Goal: Task Accomplishment & Management: Use online tool/utility

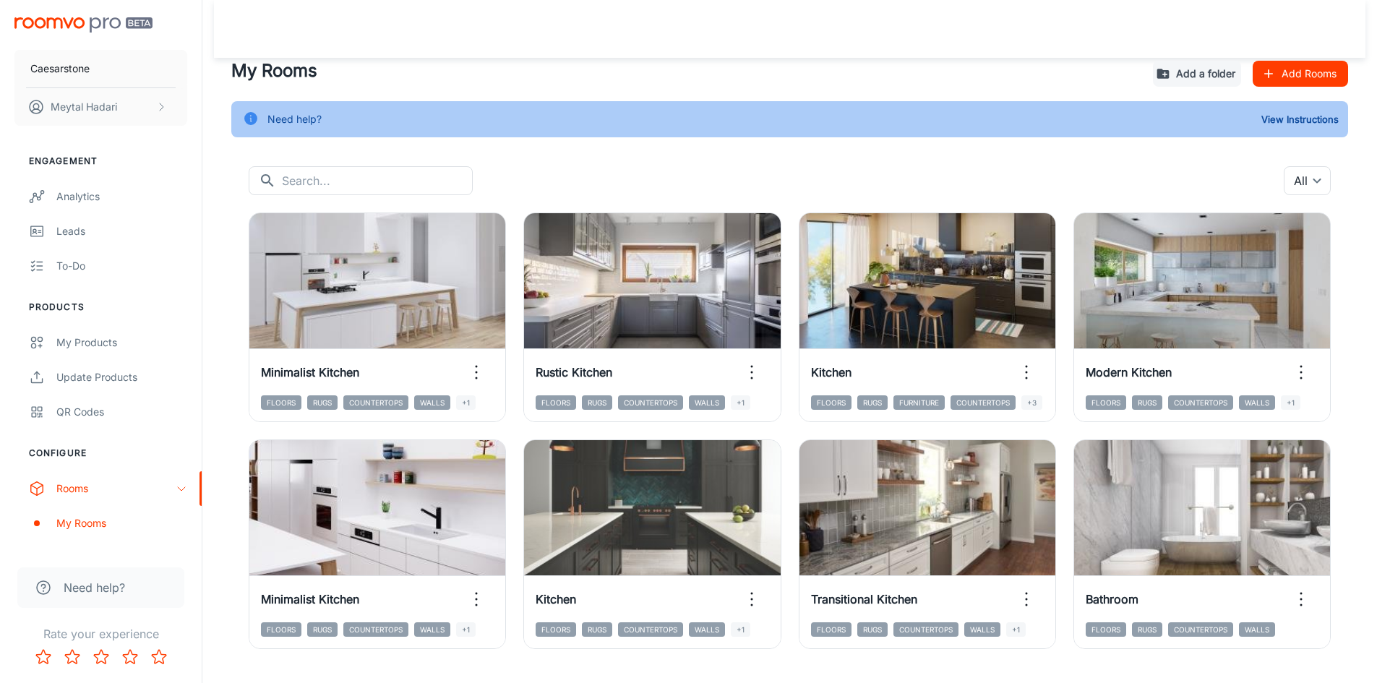
scroll to position [35, 0]
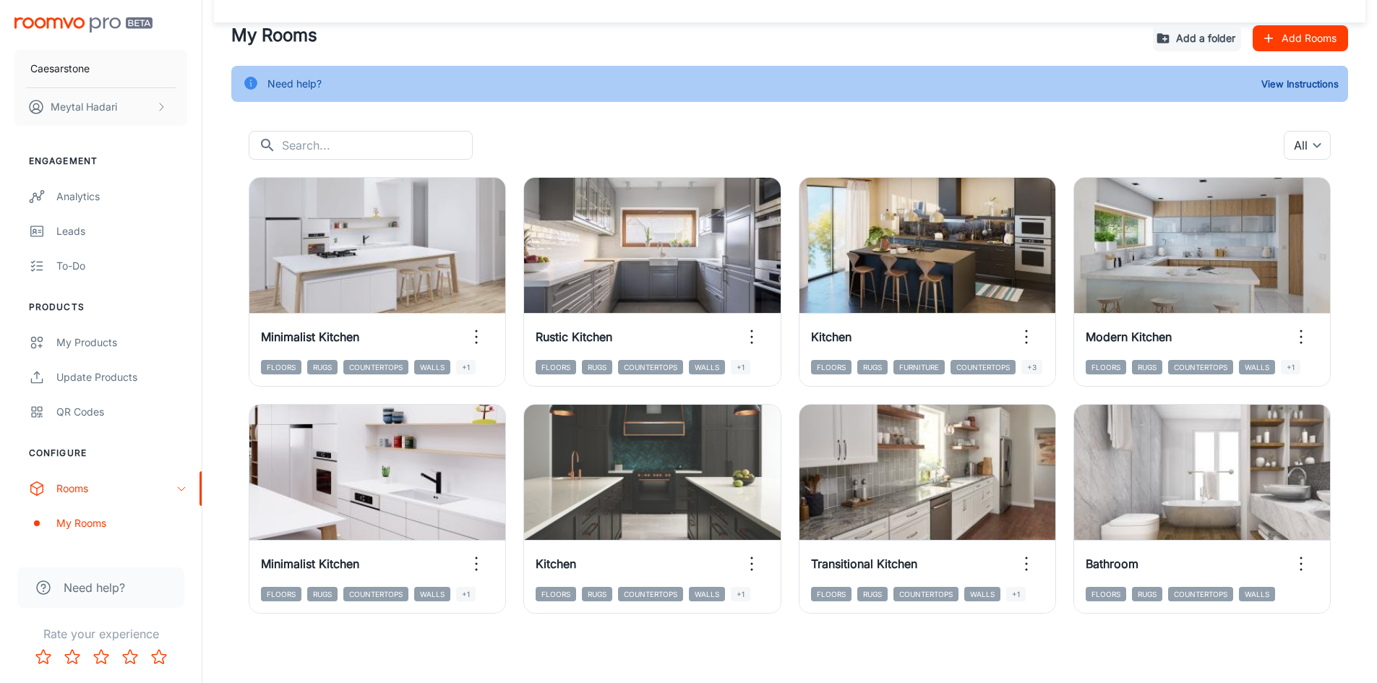
click at [1323, 41] on button "Add Rooms" at bounding box center [1300, 38] width 95 height 26
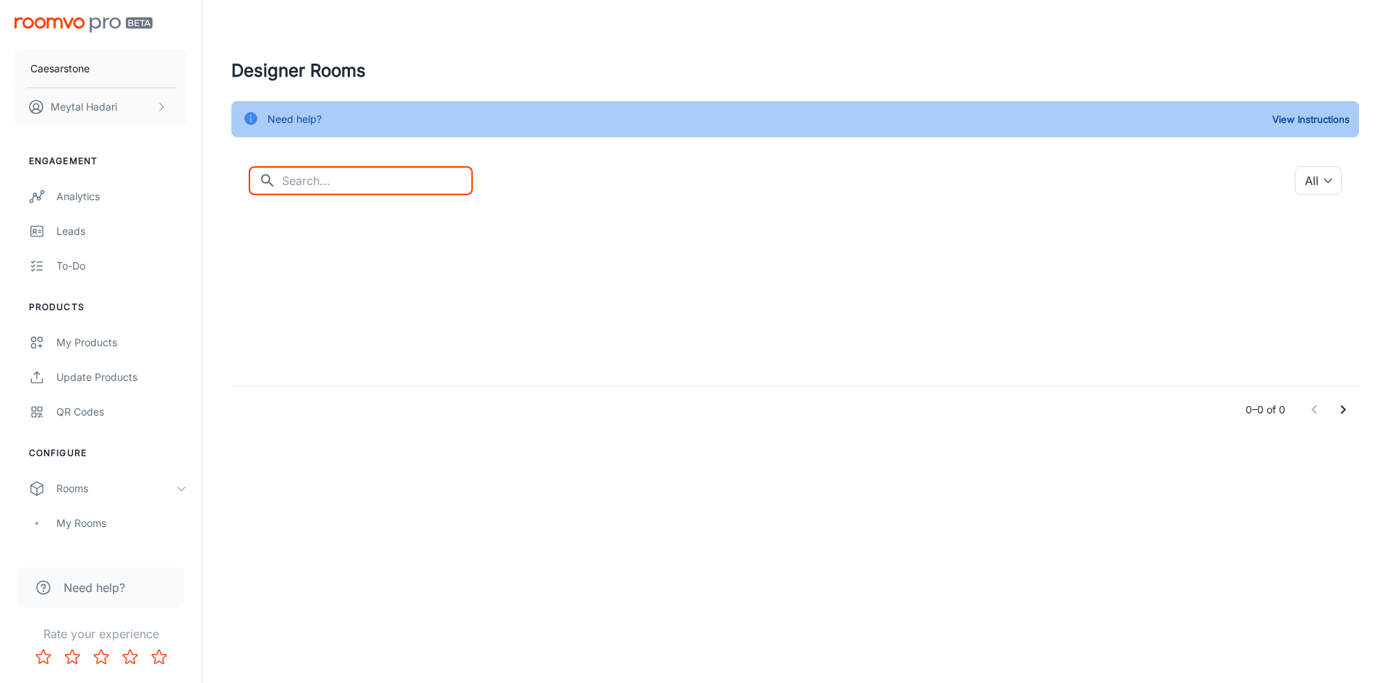
click at [362, 171] on input "text" at bounding box center [377, 180] width 191 height 29
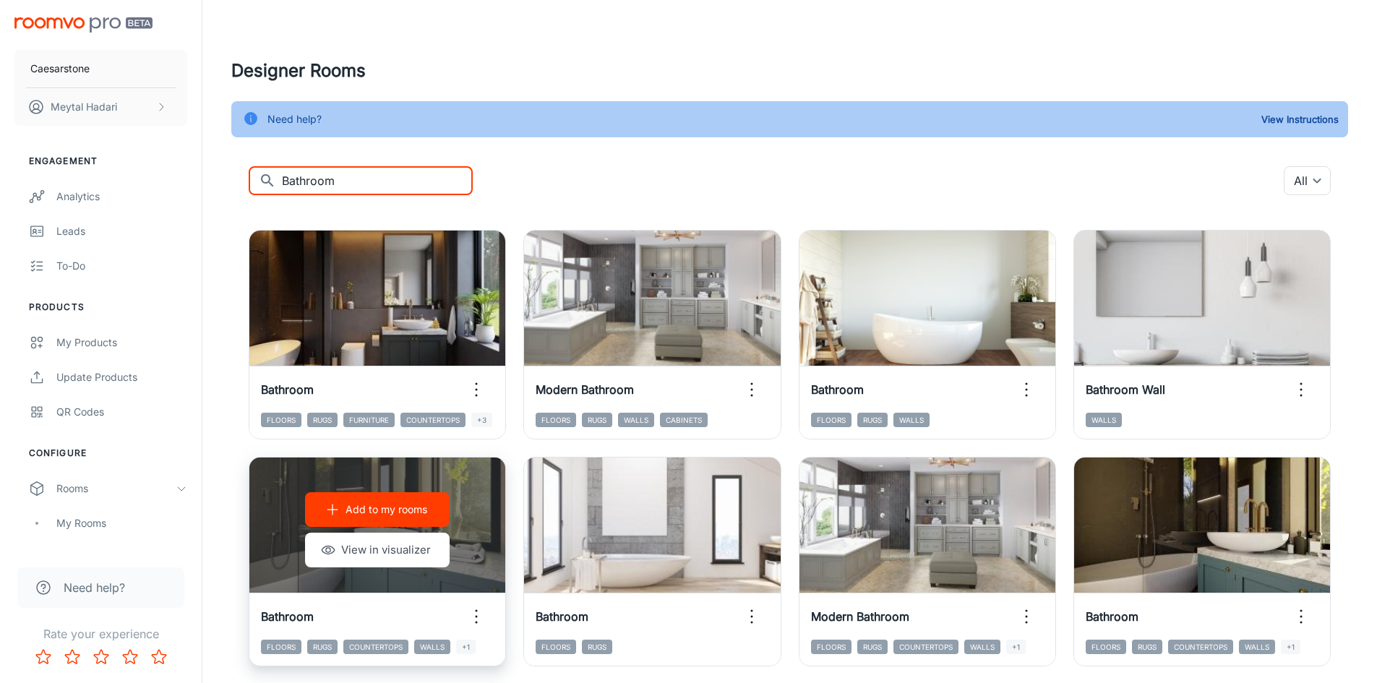
type input "Bathroom"
click at [419, 518] on button "Add to my rooms" at bounding box center [377, 509] width 145 height 35
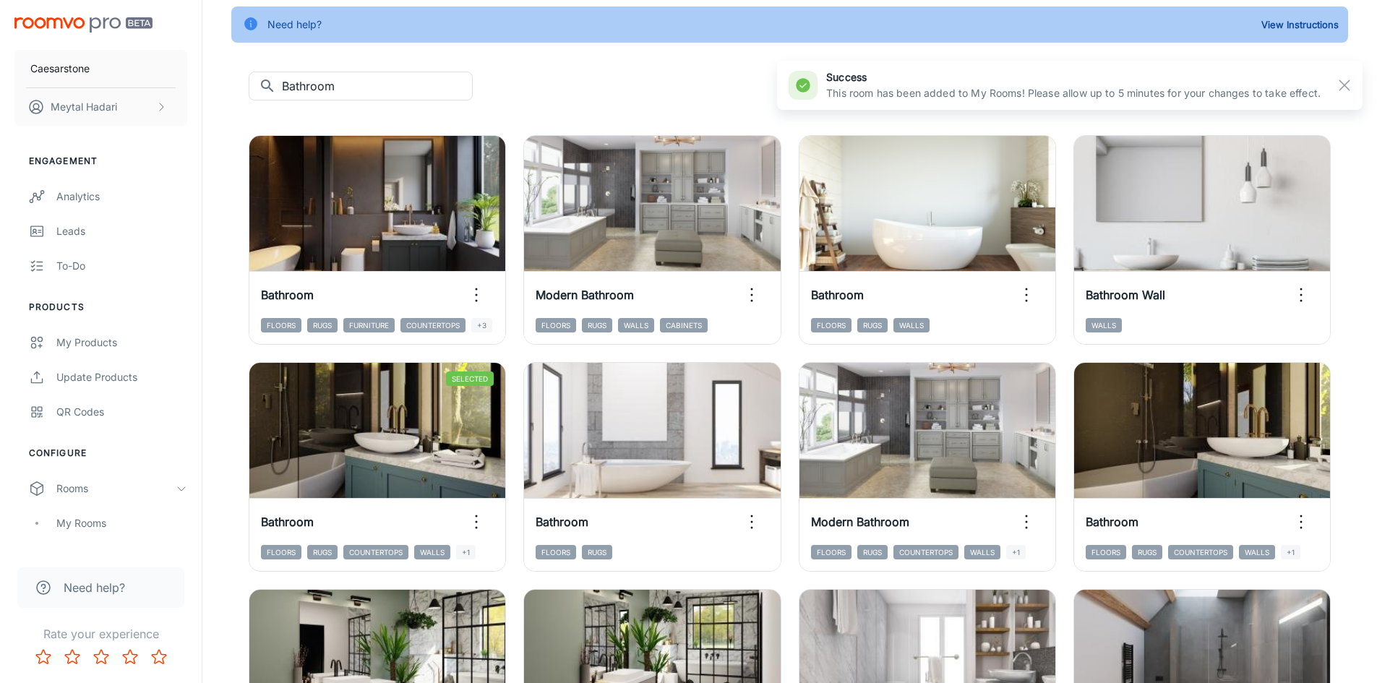
scroll to position [145, 0]
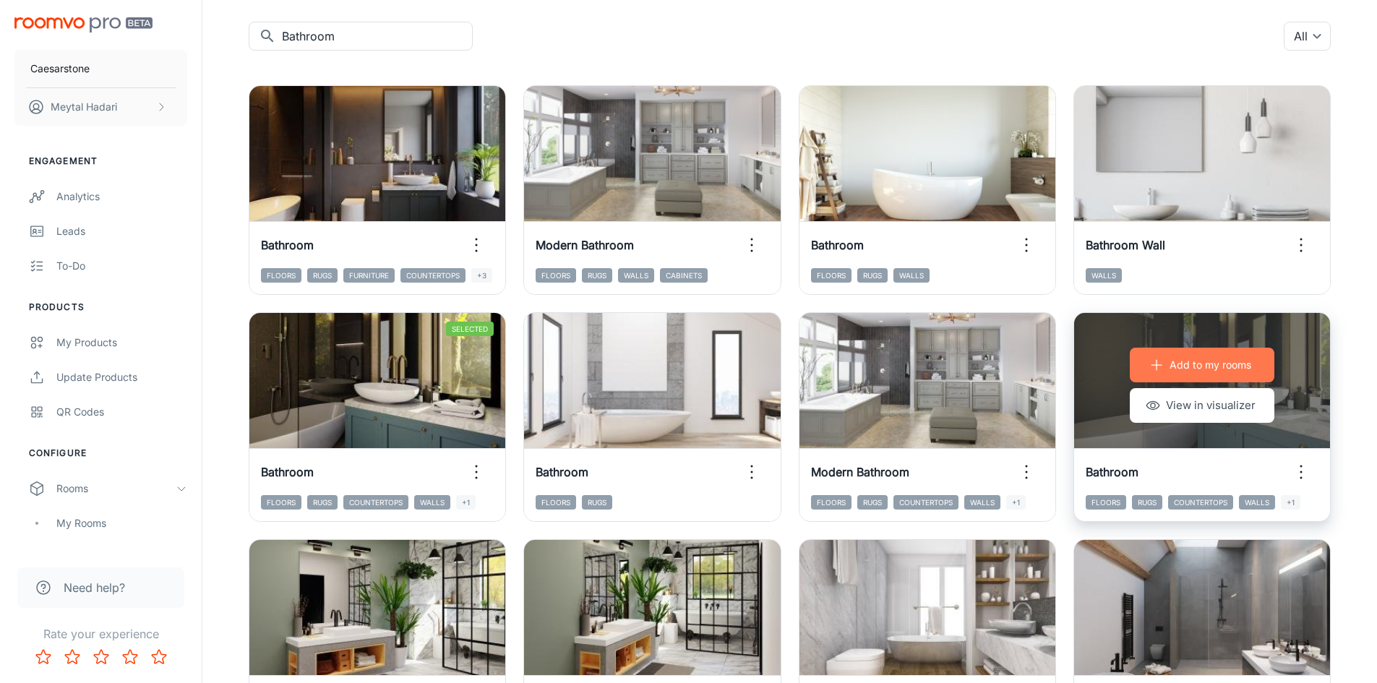
click at [1173, 369] on p "Add to my rooms" at bounding box center [1211, 365] width 82 height 16
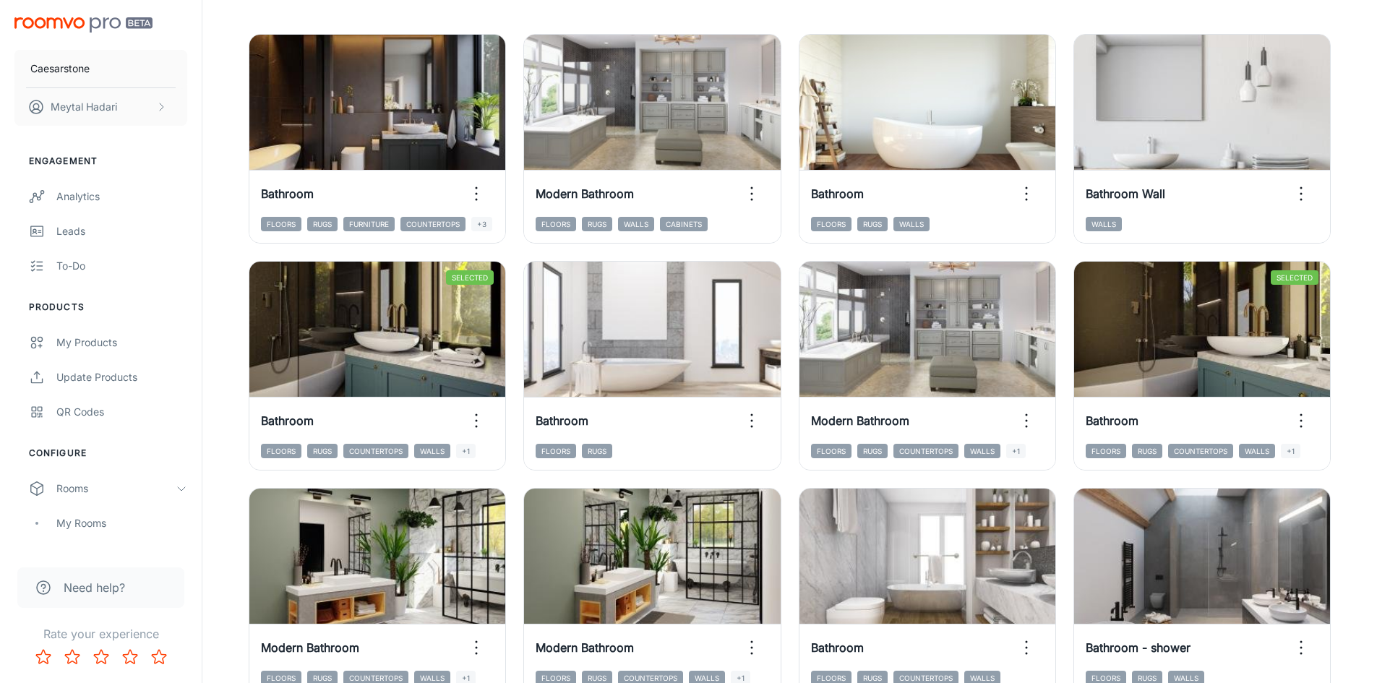
scroll to position [217, 0]
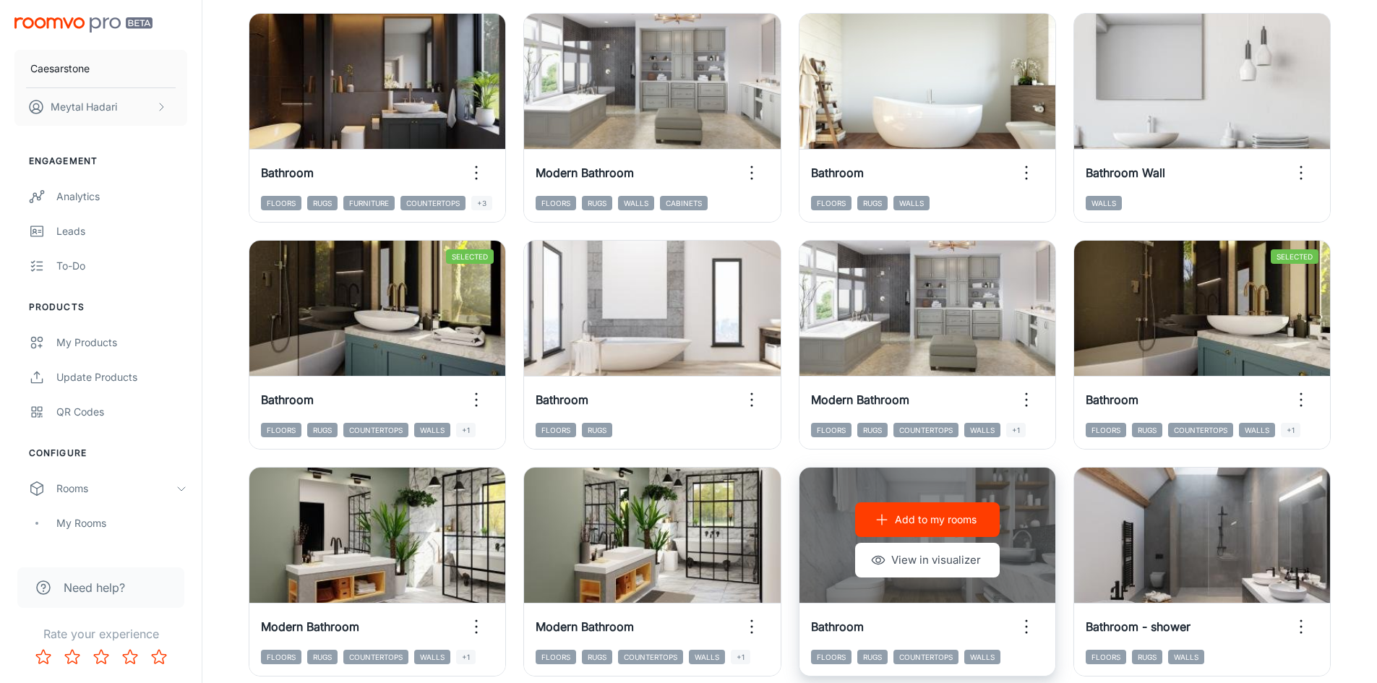
click at [921, 522] on p "Add to my rooms" at bounding box center [936, 520] width 82 height 16
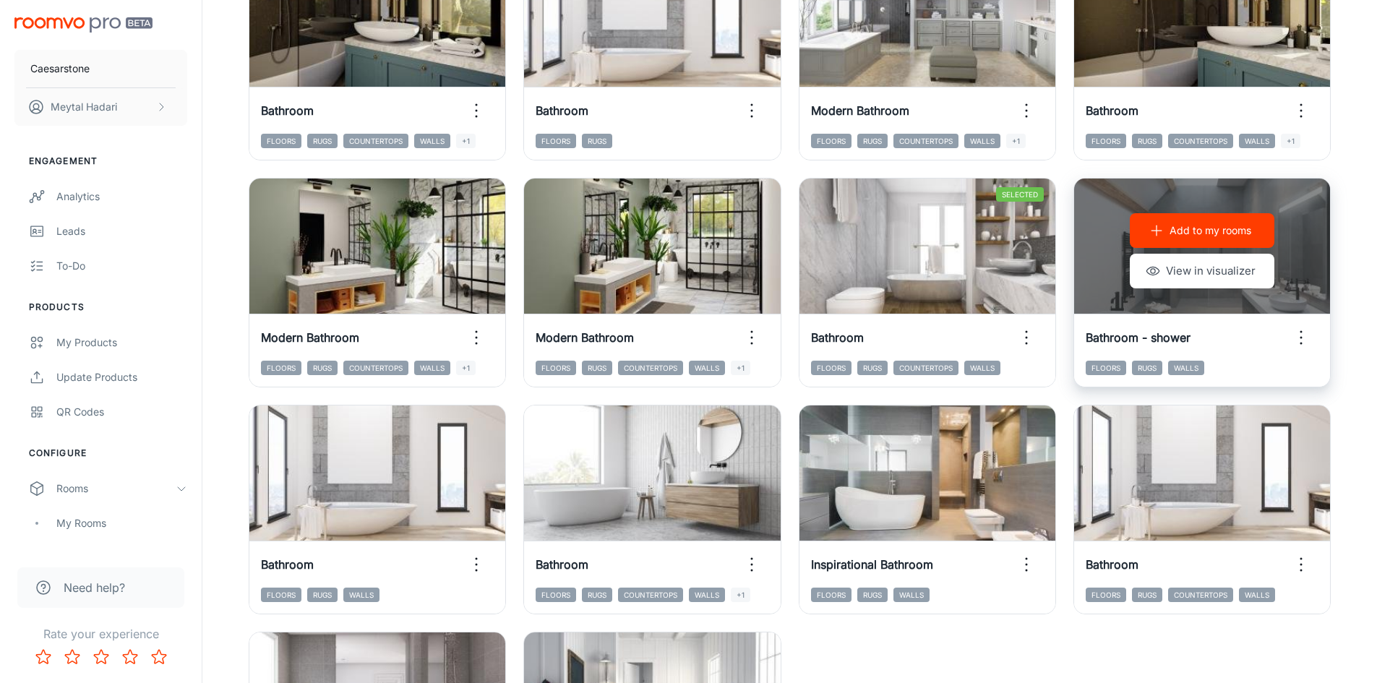
scroll to position [578, 0]
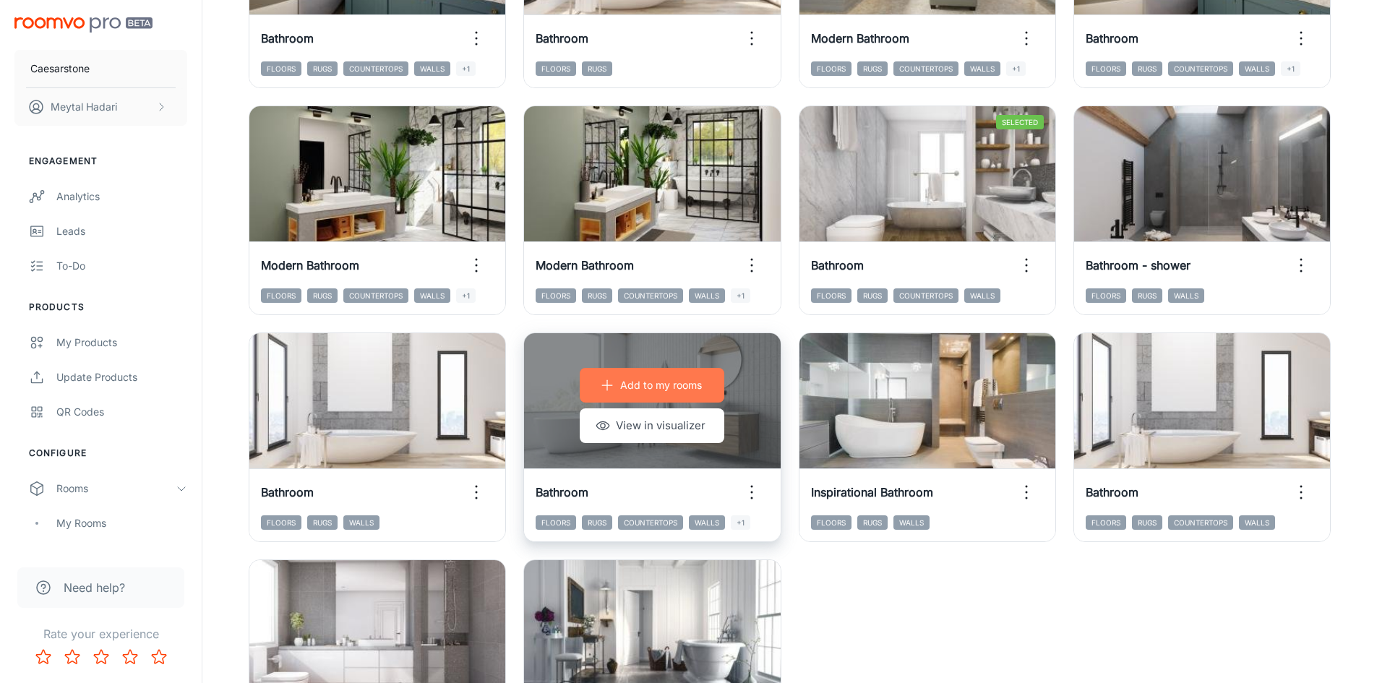
click at [660, 392] on p "Add to my rooms" at bounding box center [661, 385] width 82 height 16
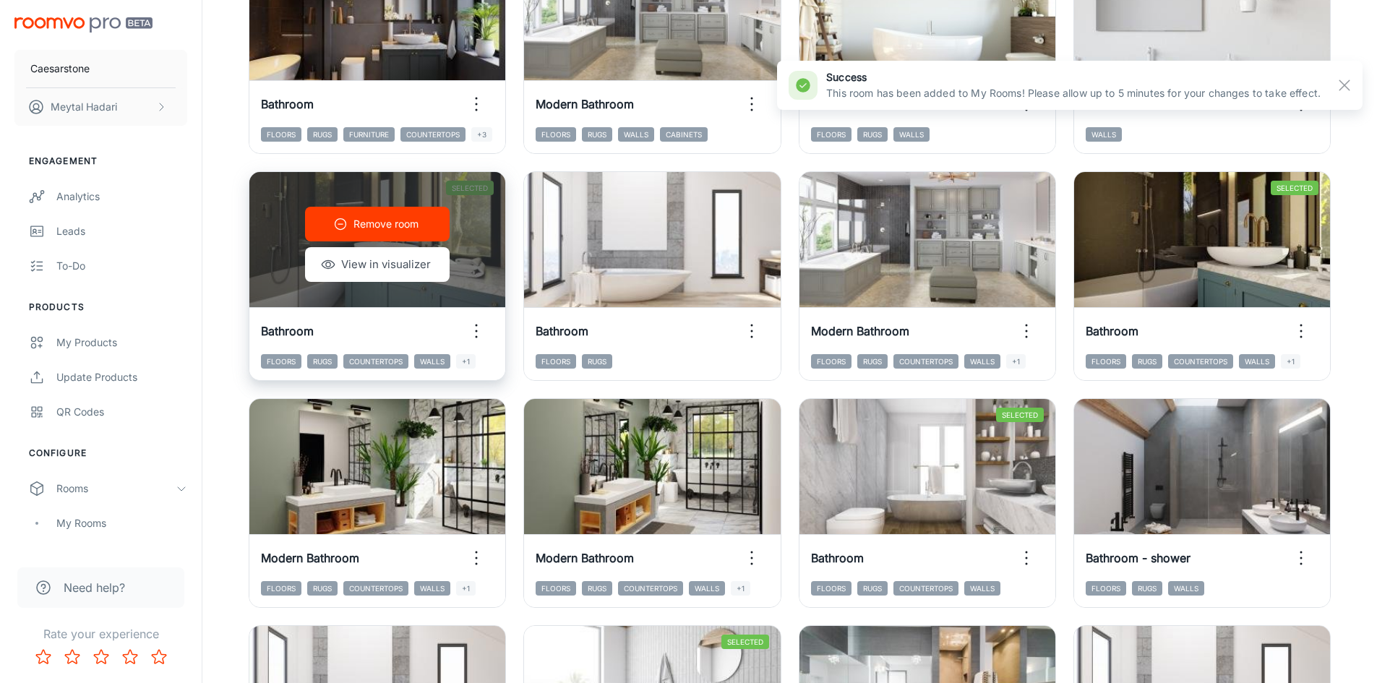
scroll to position [0, 0]
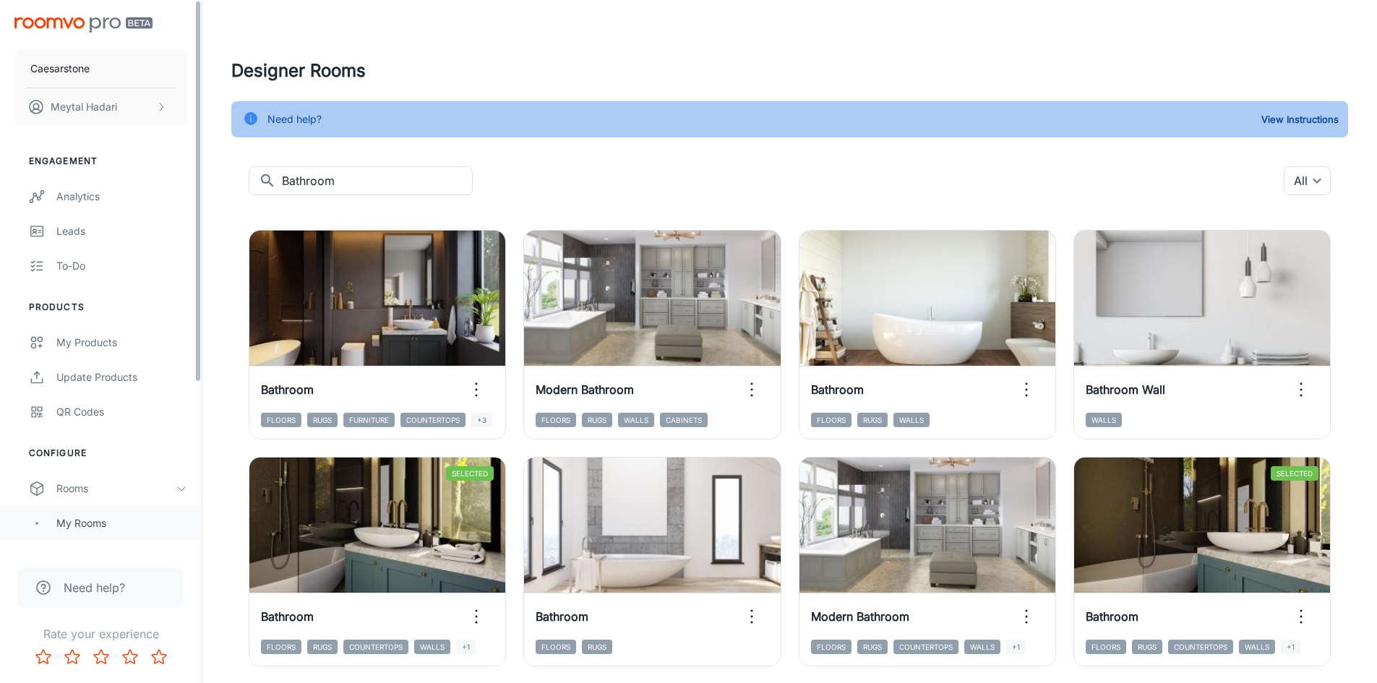
click at [77, 518] on div "My Rooms" at bounding box center [121, 523] width 131 height 16
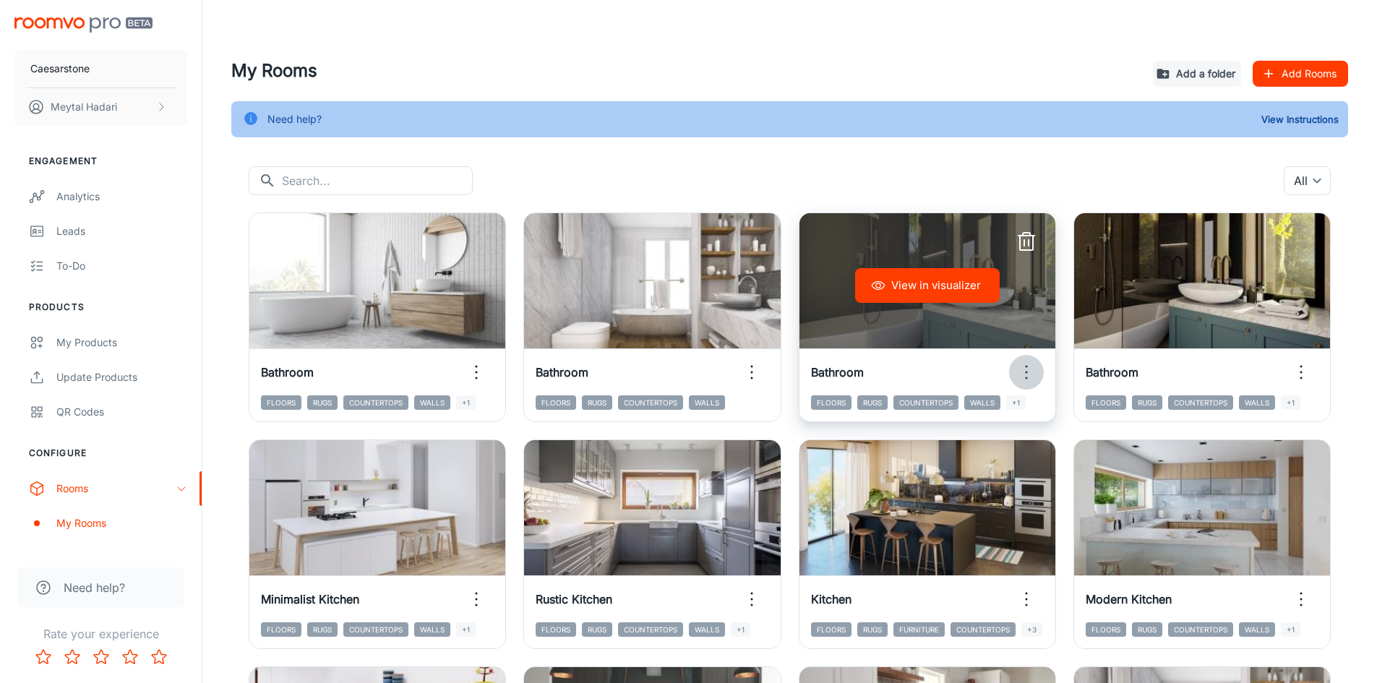
click at [1027, 369] on icon "button" at bounding box center [1026, 372] width 23 height 23
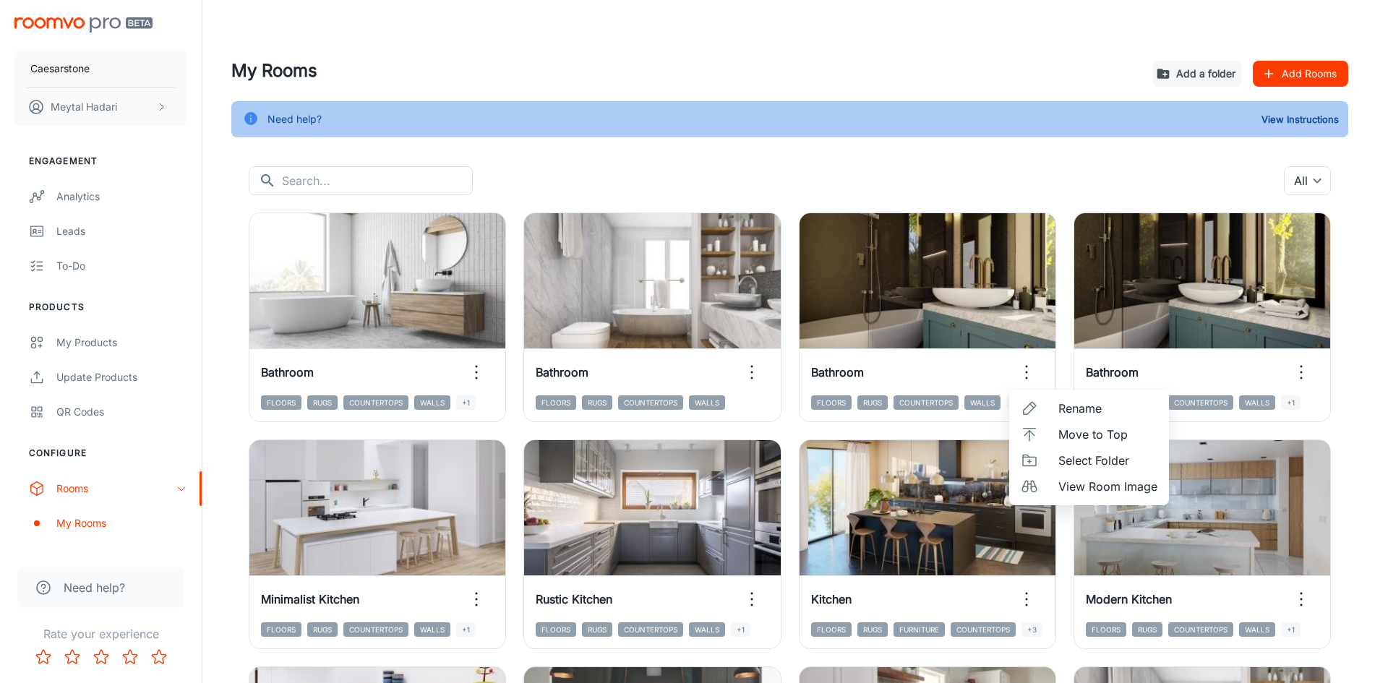
click at [1074, 492] on span "View Room Image" at bounding box center [1107, 486] width 99 height 17
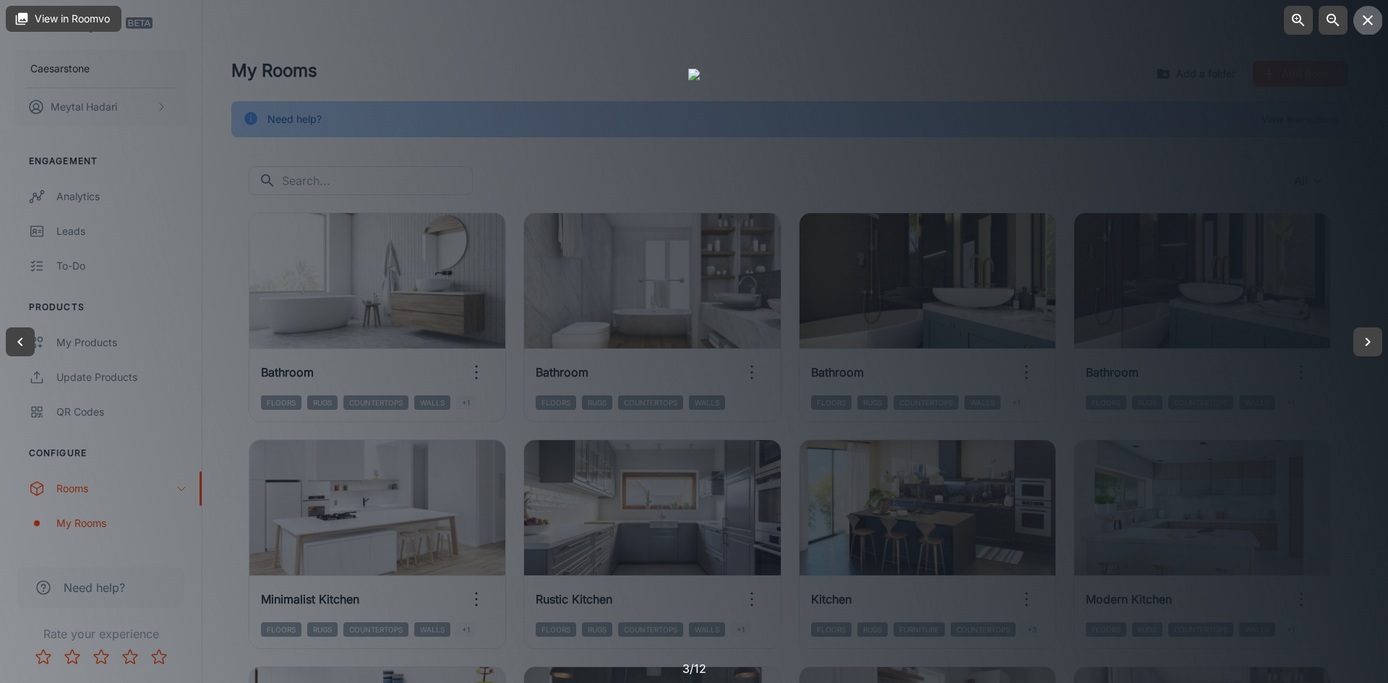
click at [1367, 25] on icon "button" at bounding box center [1367, 20] width 17 height 17
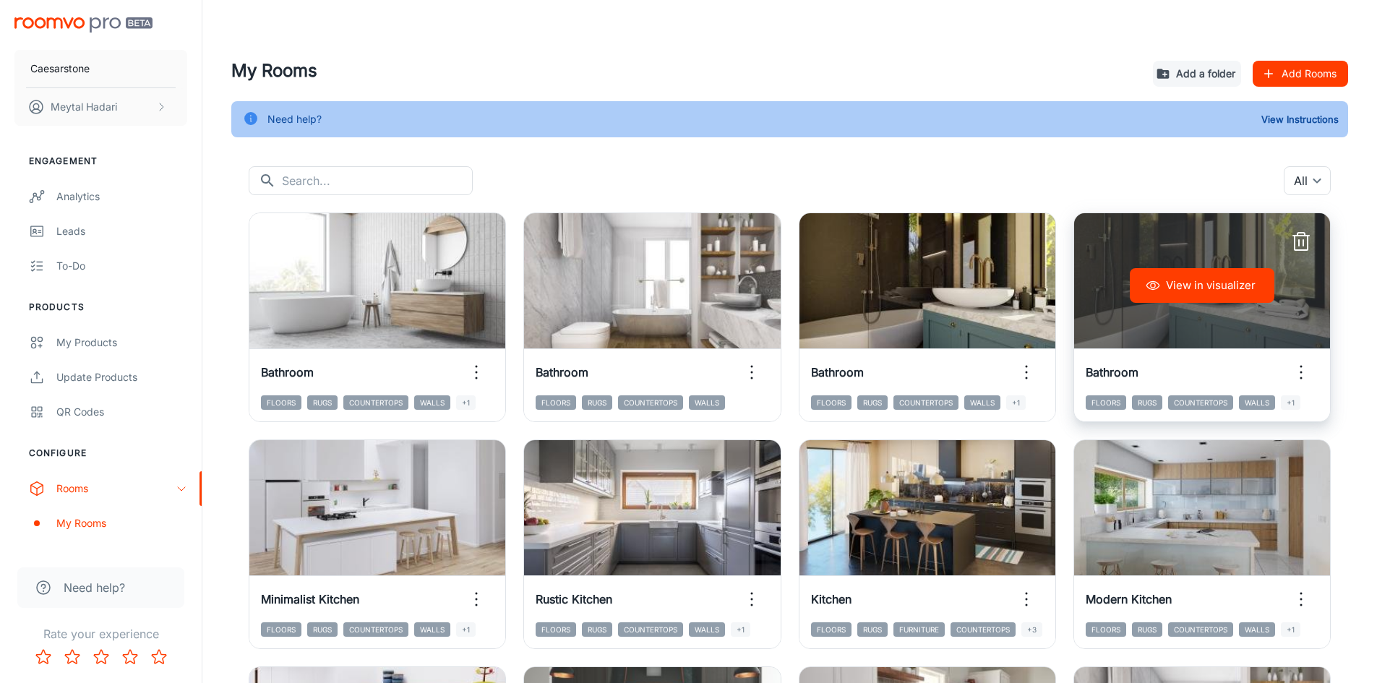
click at [1296, 372] on icon "button" at bounding box center [1301, 372] width 23 height 23
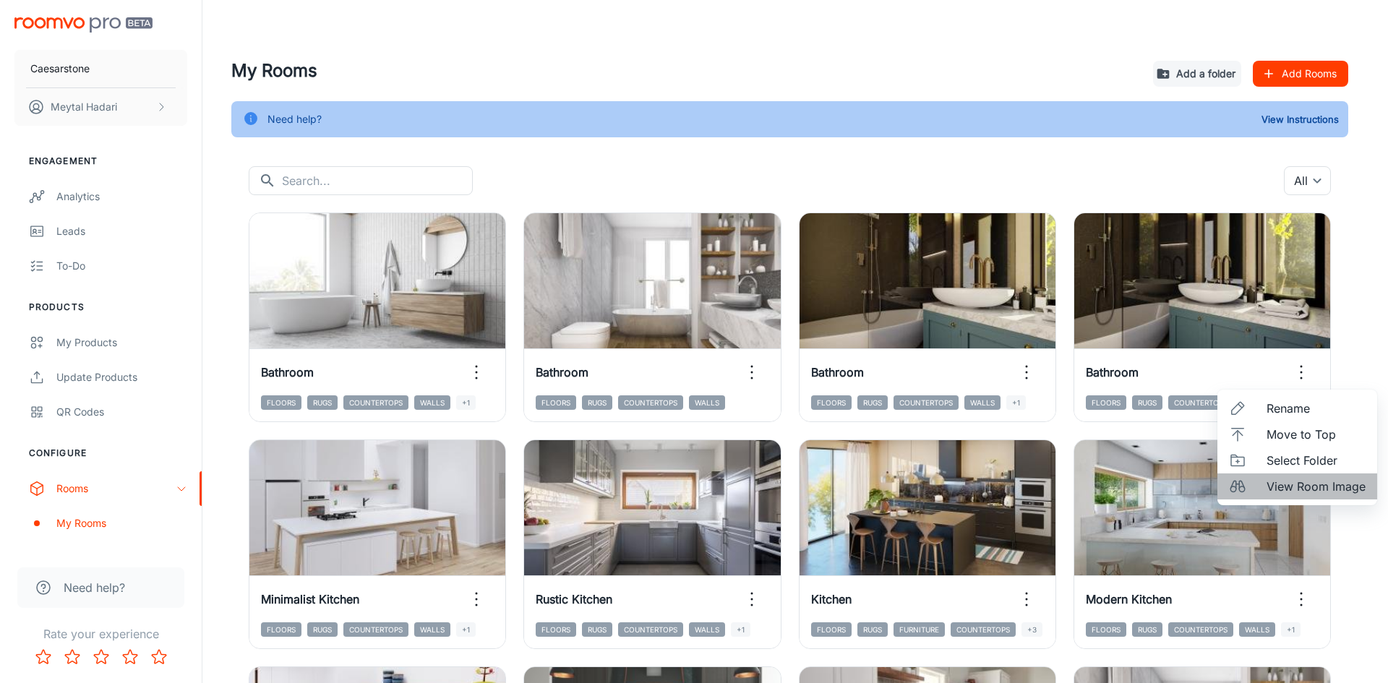
click at [1302, 491] on span "View Room Image" at bounding box center [1316, 486] width 99 height 17
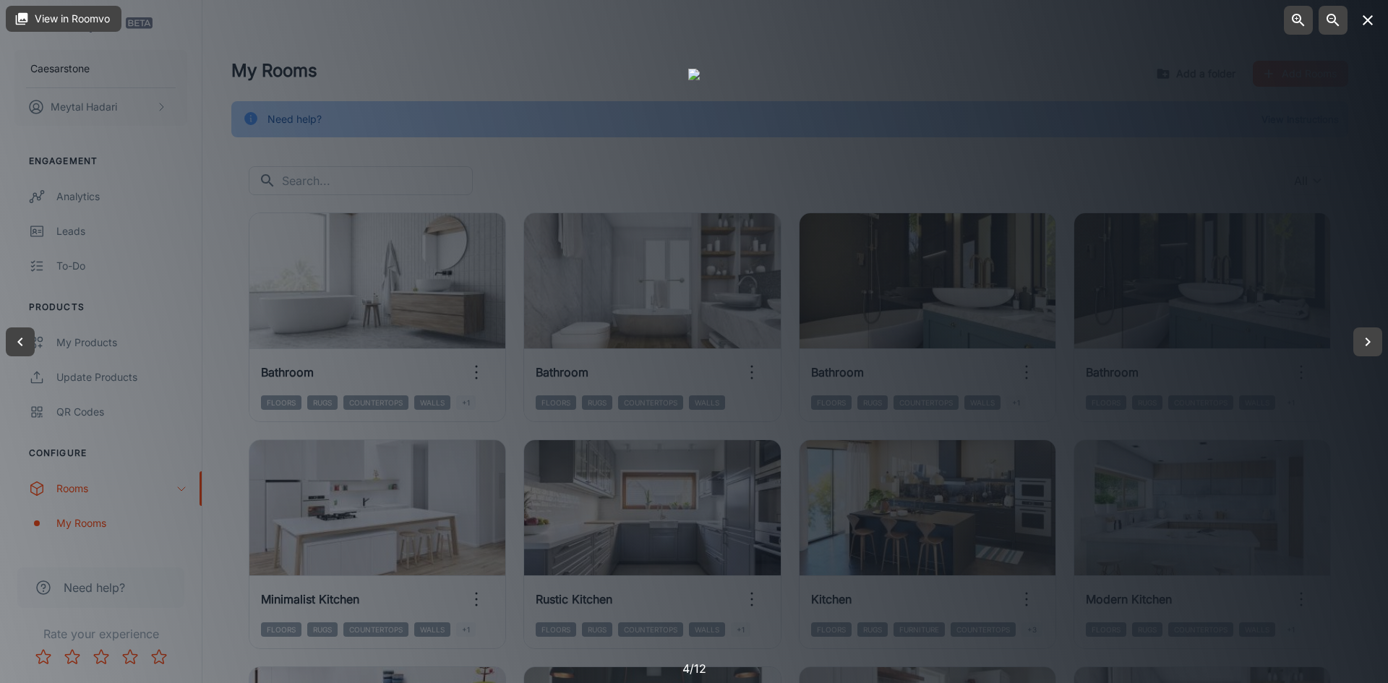
click at [1364, 22] on icon "button" at bounding box center [1367, 20] width 17 height 17
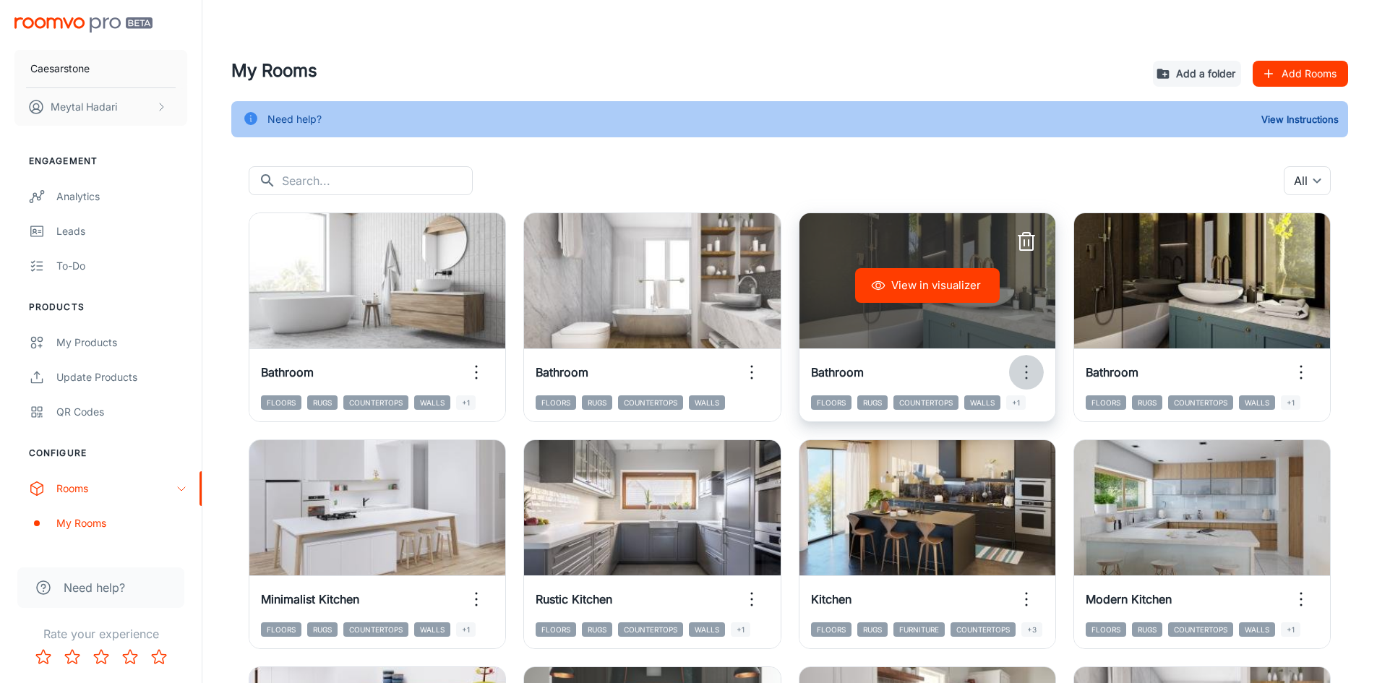
click at [1027, 374] on icon "button" at bounding box center [1026, 372] width 23 height 23
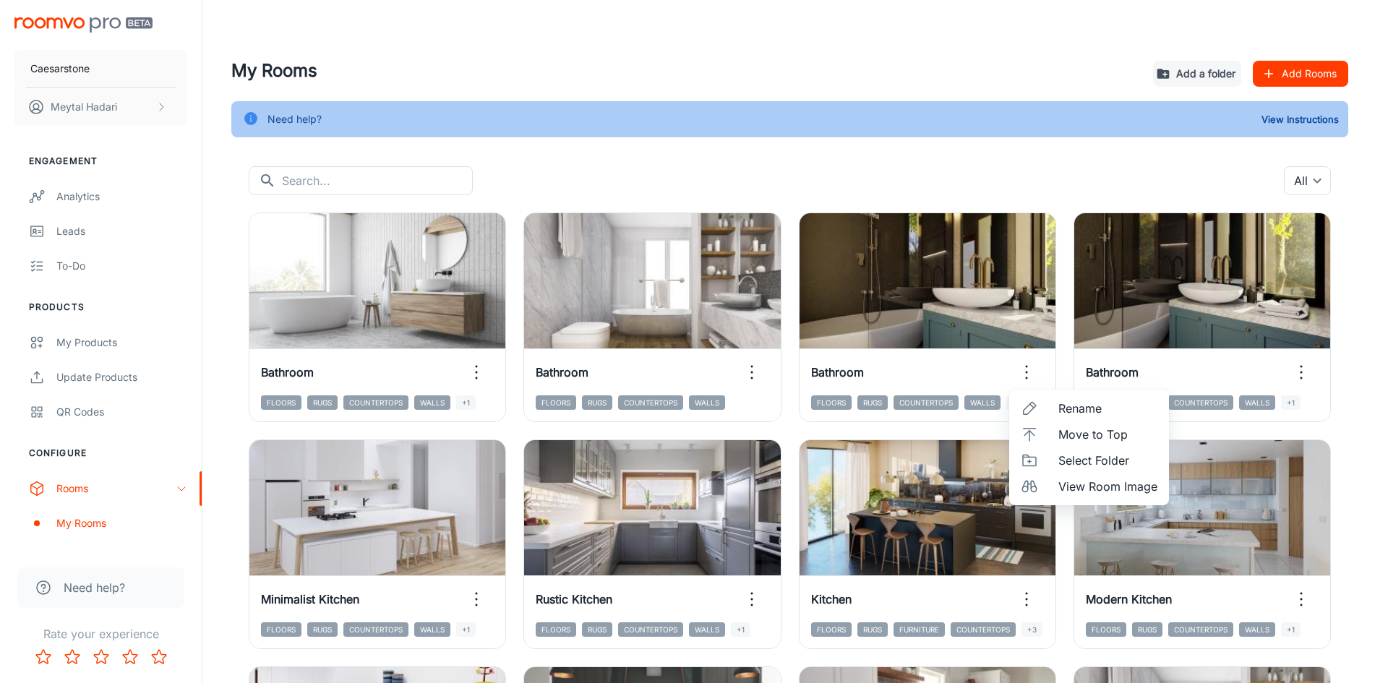
click at [1035, 247] on div at bounding box center [694, 341] width 1388 height 683
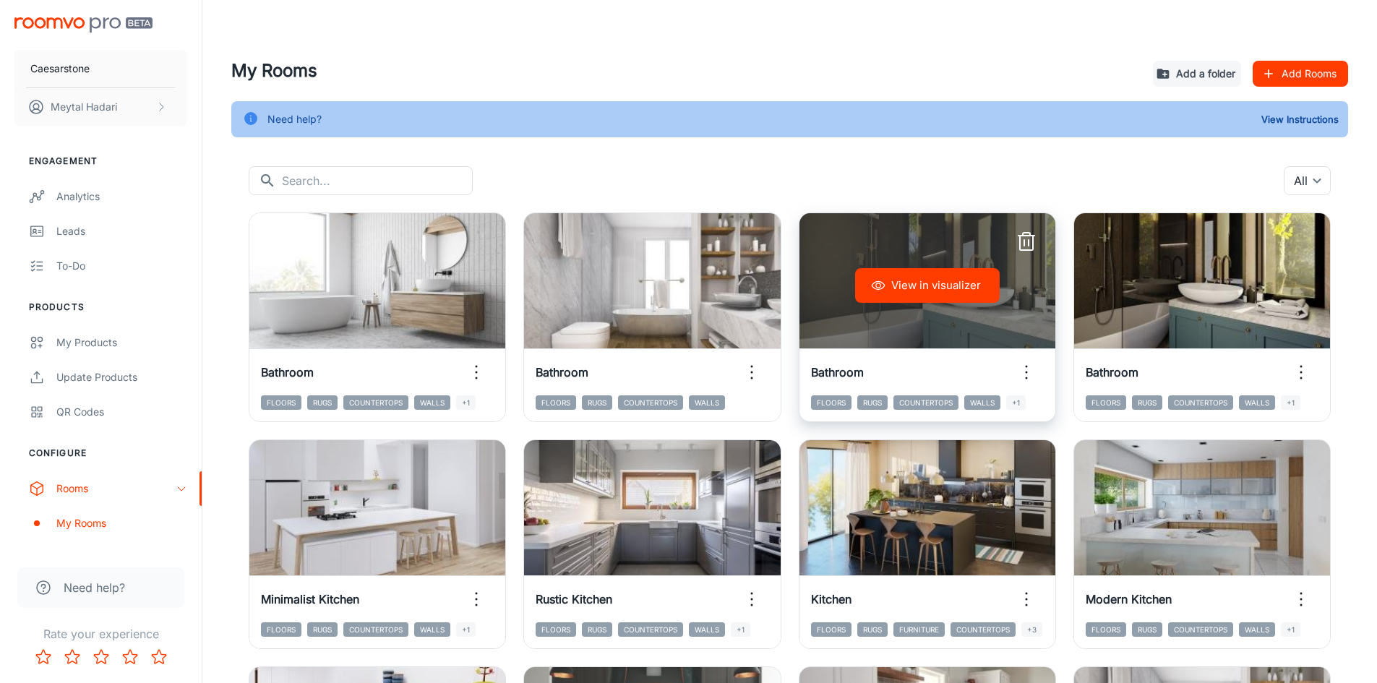
click at [1032, 244] on icon "button" at bounding box center [1026, 242] width 23 height 23
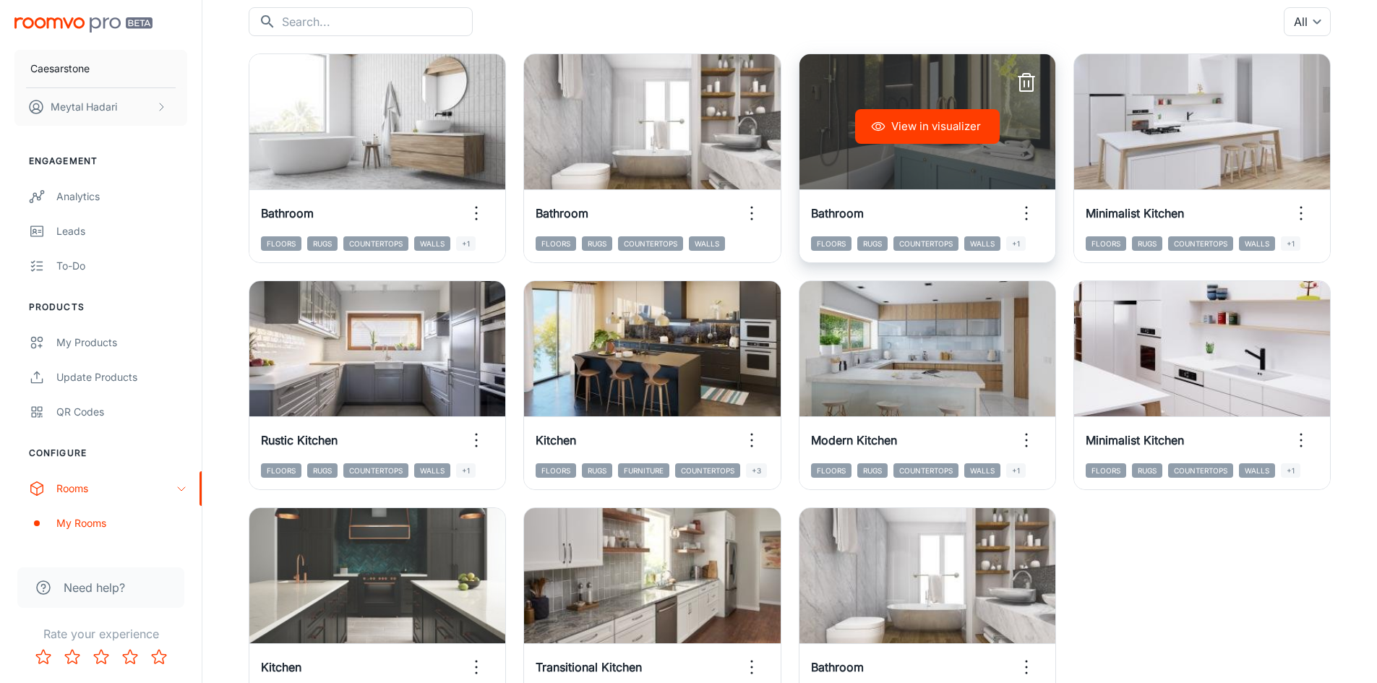
scroll to position [262, 0]
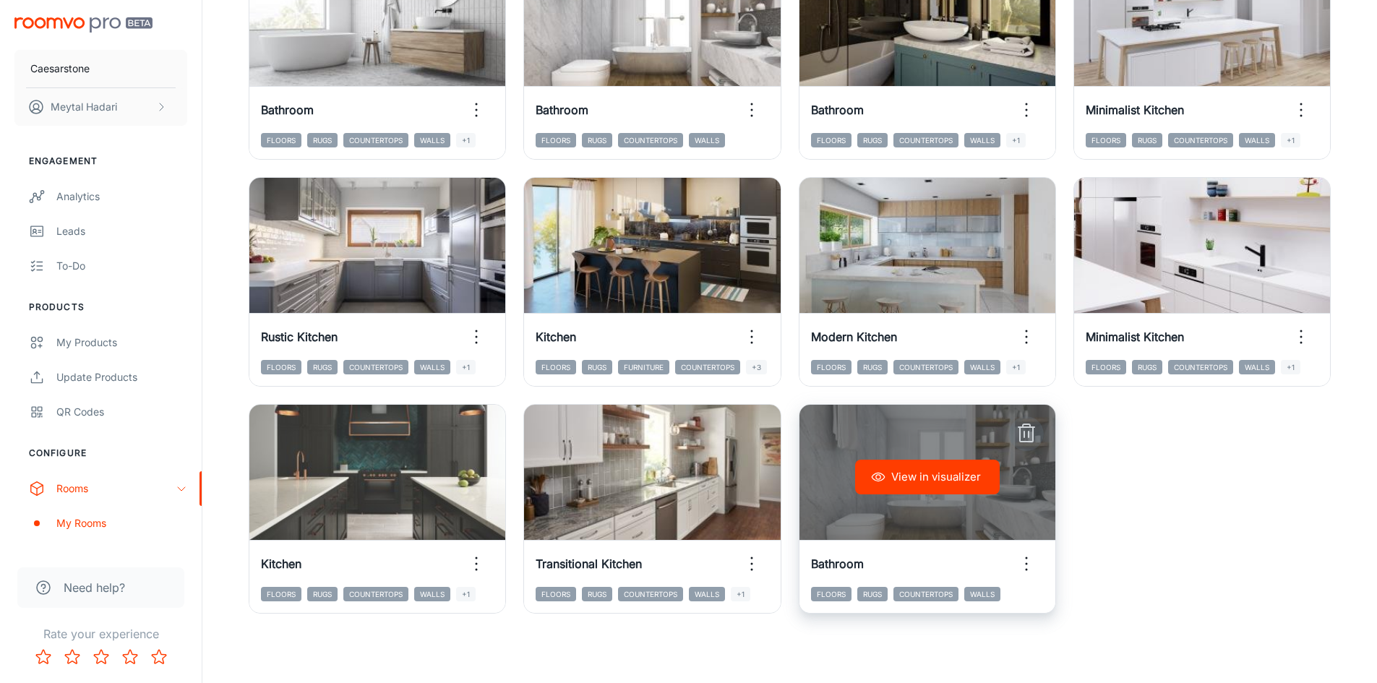
click at [1030, 433] on icon "button" at bounding box center [1026, 433] width 23 height 23
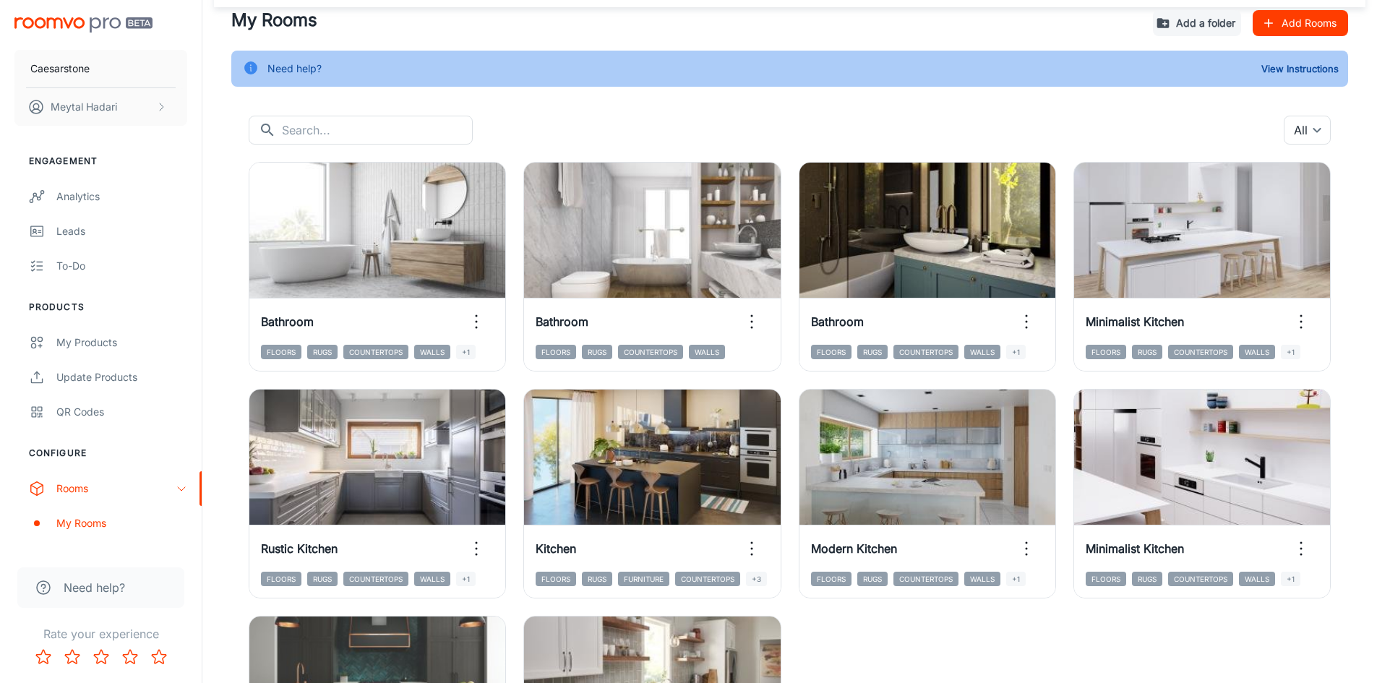
scroll to position [0, 0]
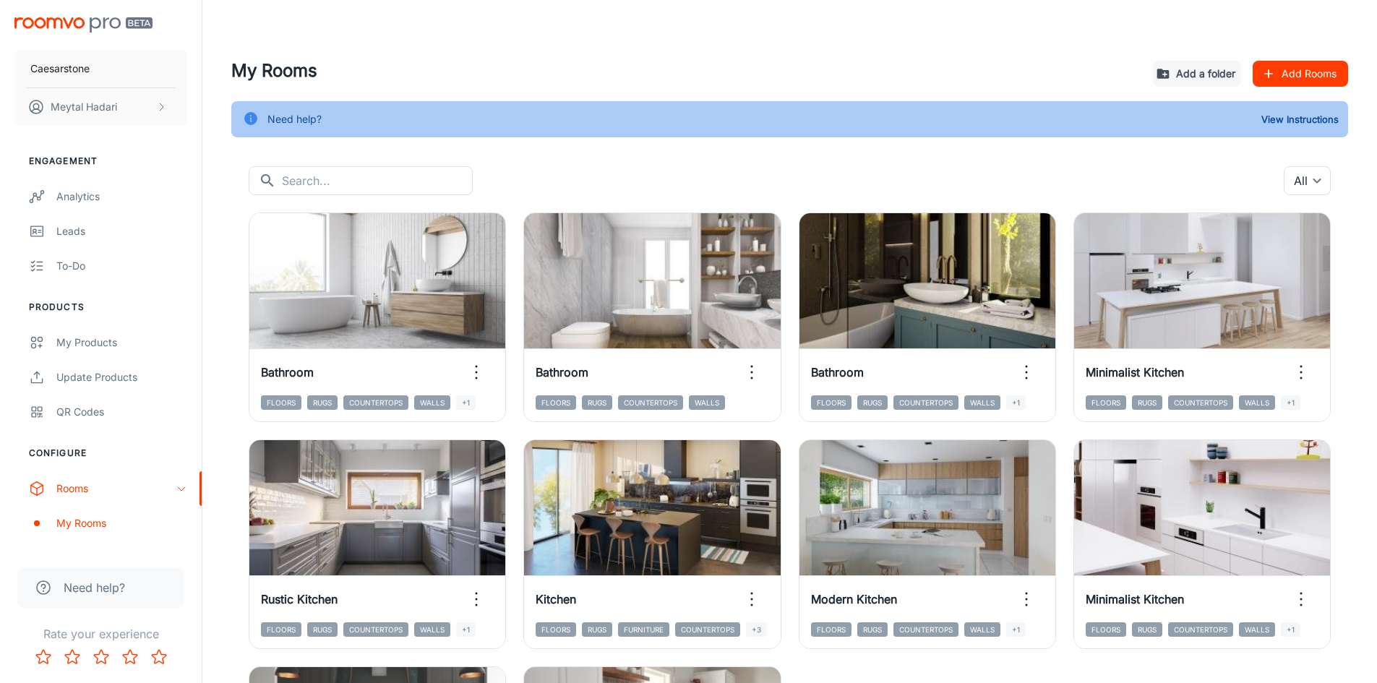
click at [1291, 79] on button "Add Rooms" at bounding box center [1300, 74] width 95 height 26
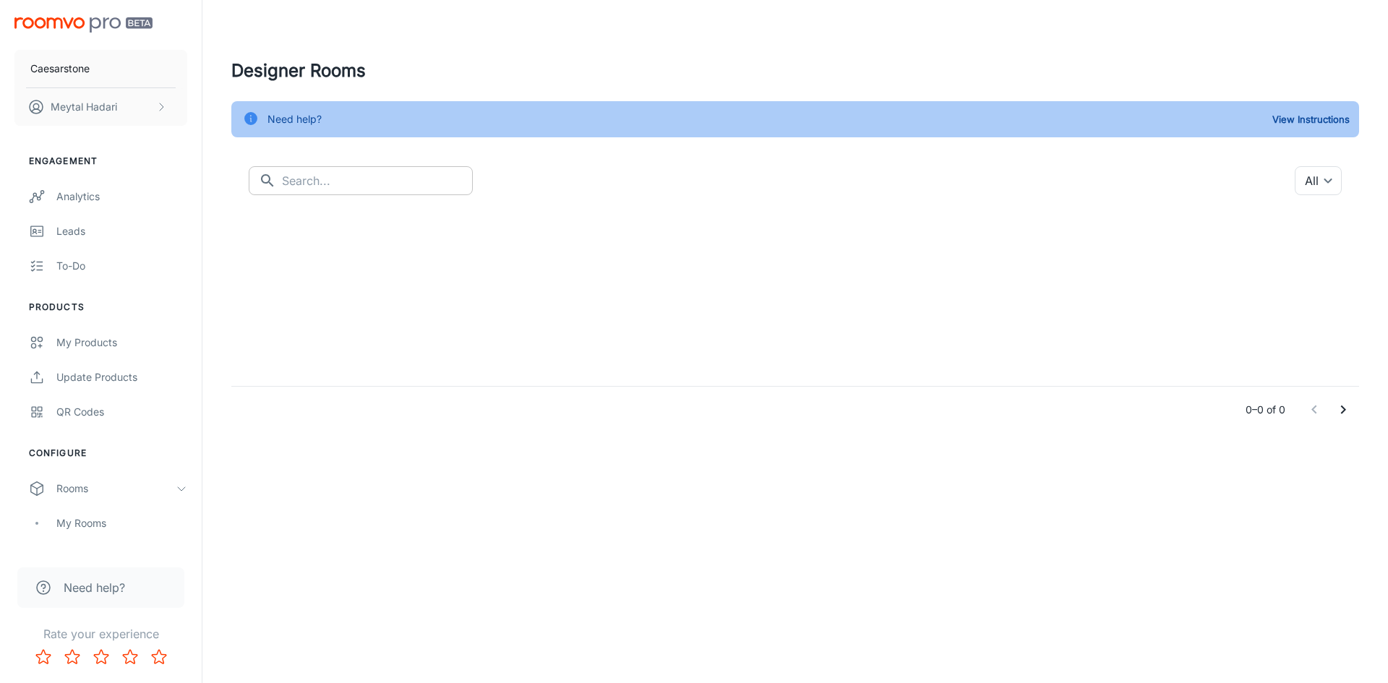
click at [416, 175] on input "text" at bounding box center [377, 180] width 191 height 29
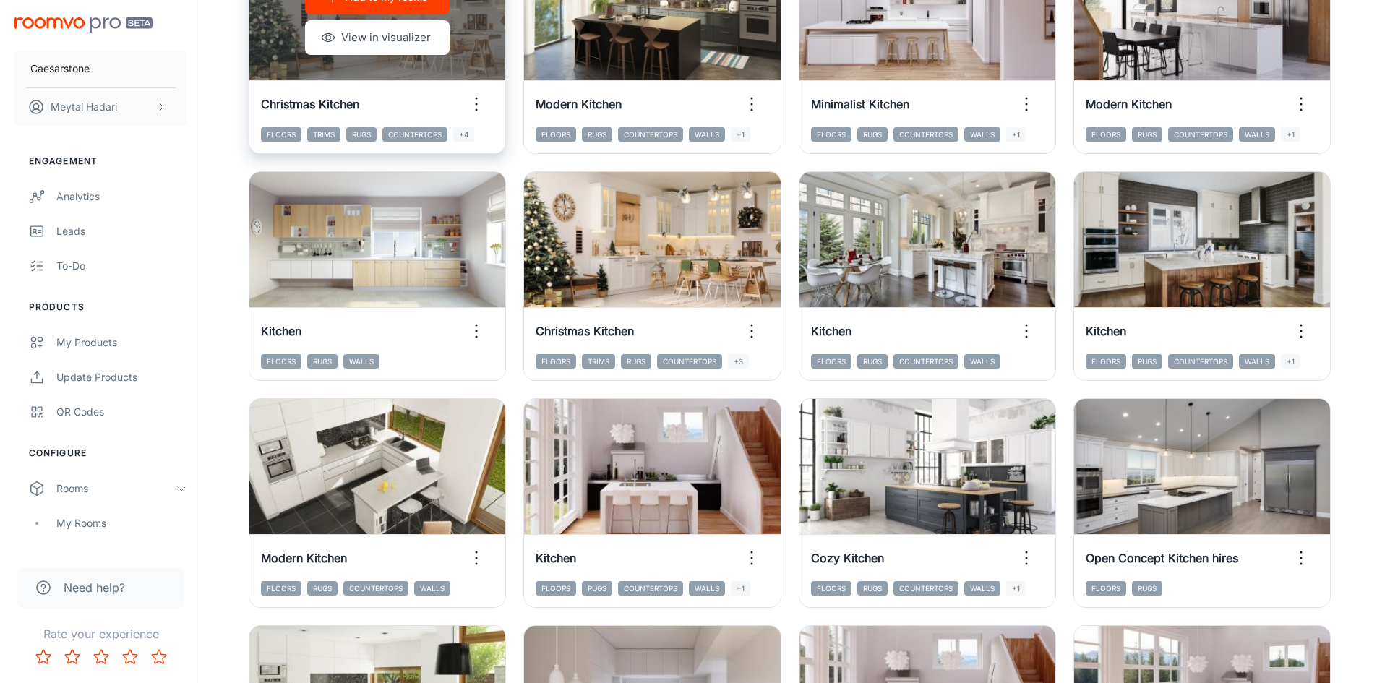
scroll to position [289, 0]
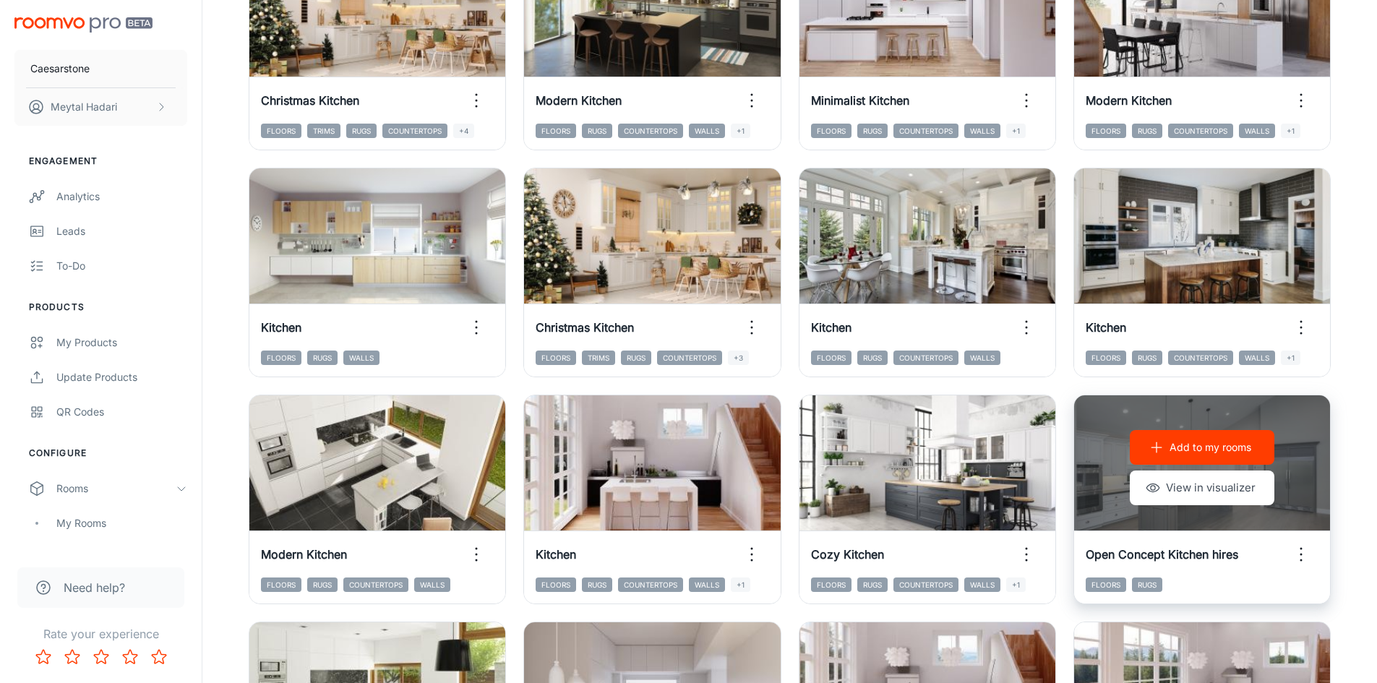
type input "kitchen"
click at [1222, 453] on p "Add to my rooms" at bounding box center [1211, 448] width 82 height 16
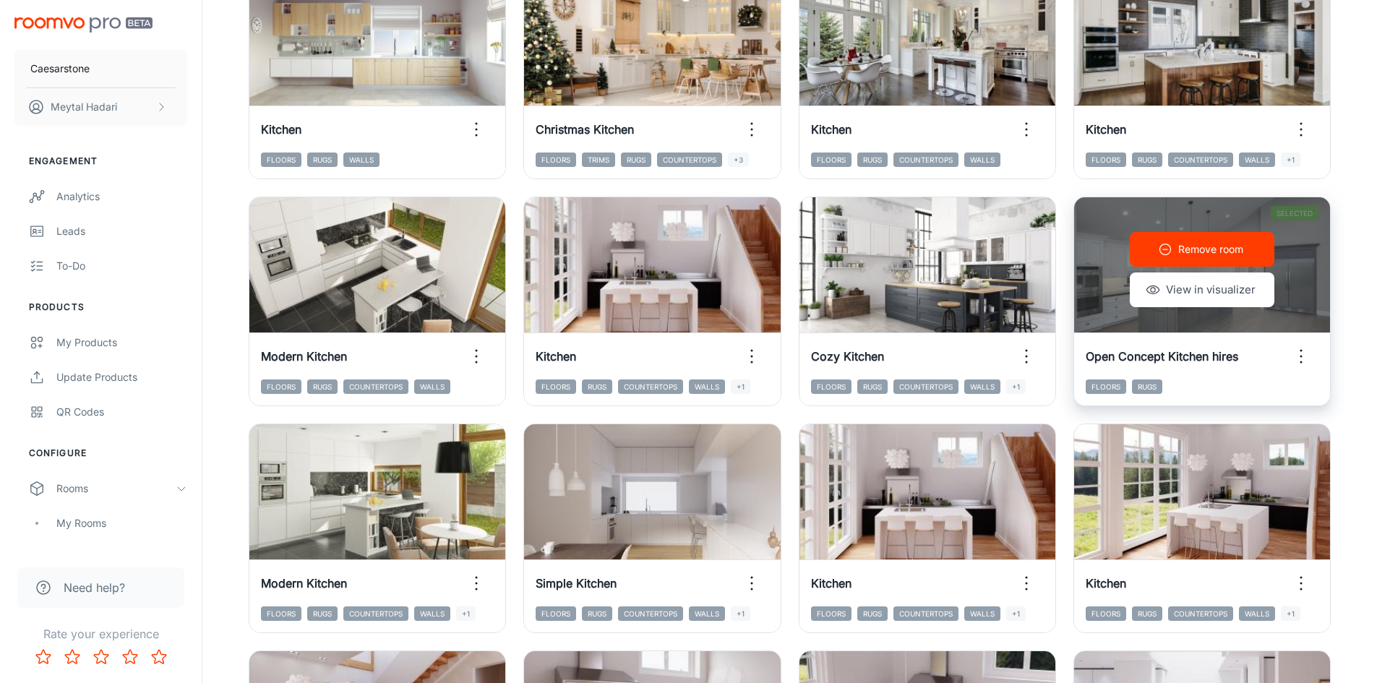
scroll to position [506, 0]
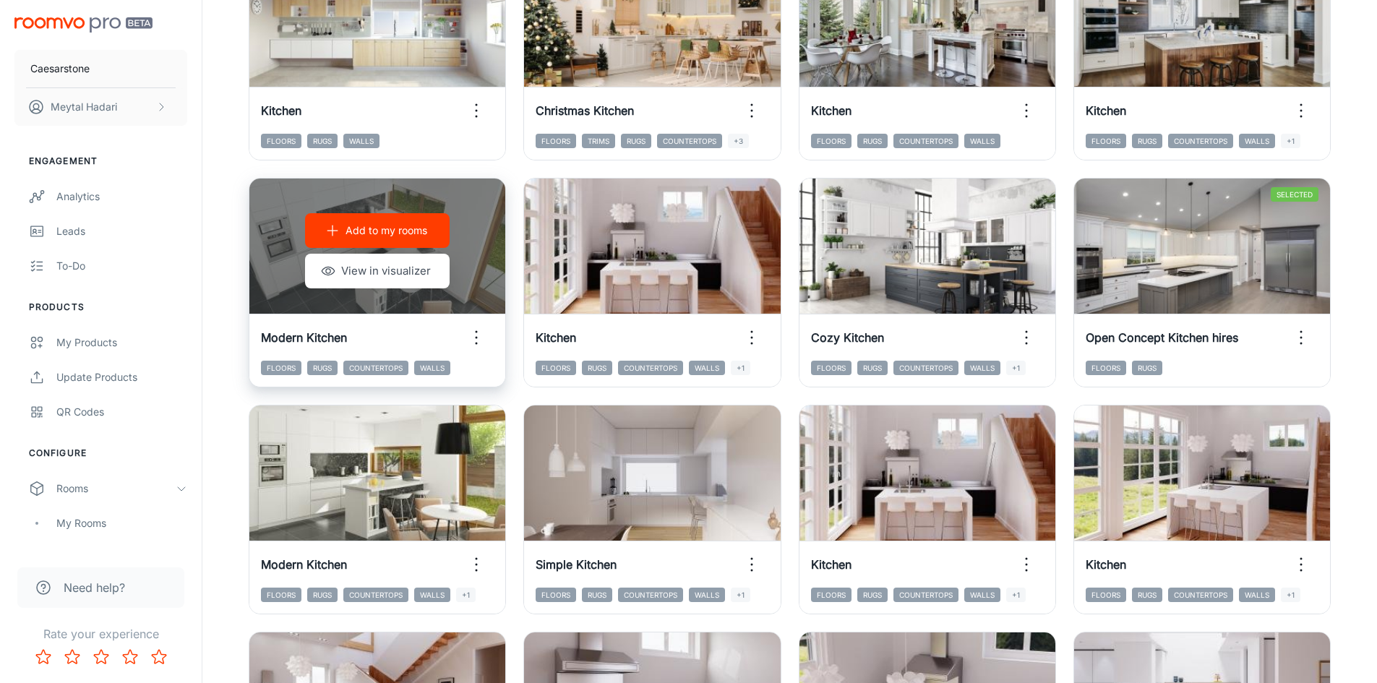
click at [473, 335] on icon "button" at bounding box center [476, 337] width 23 height 23
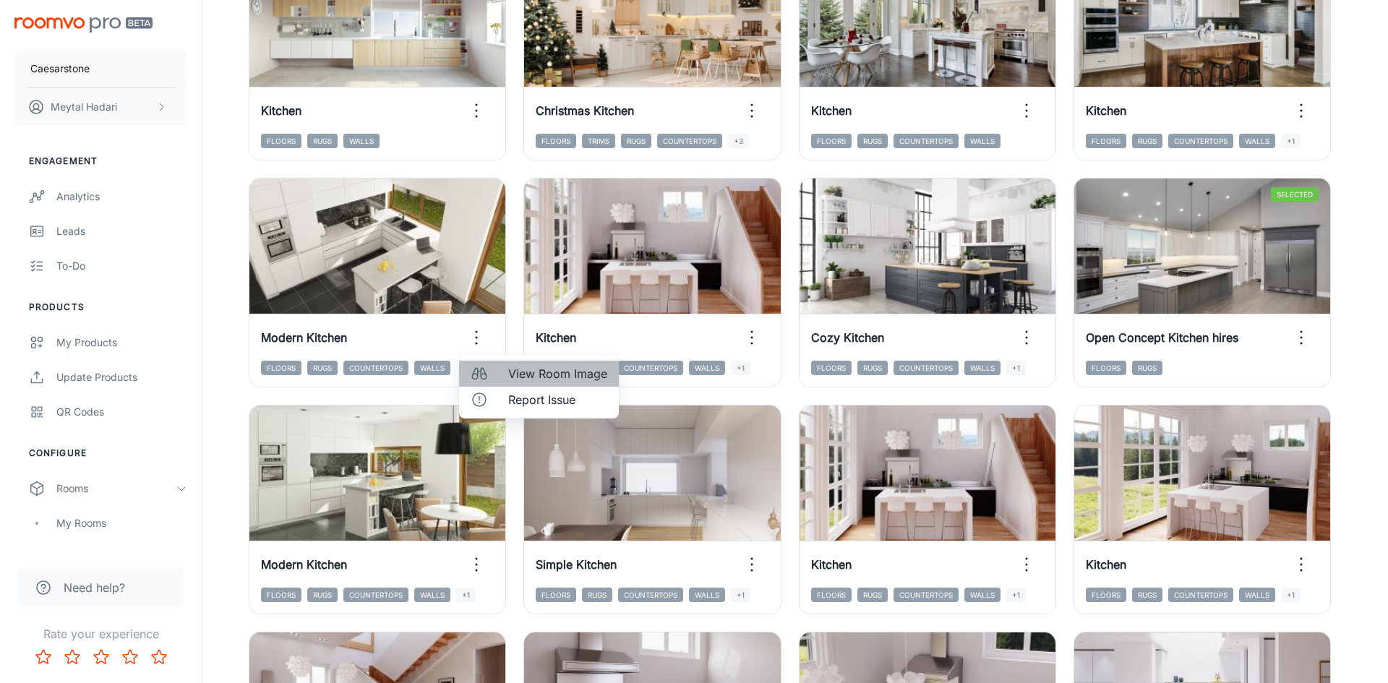
click at [527, 365] on span "View Room Image" at bounding box center [557, 373] width 99 height 17
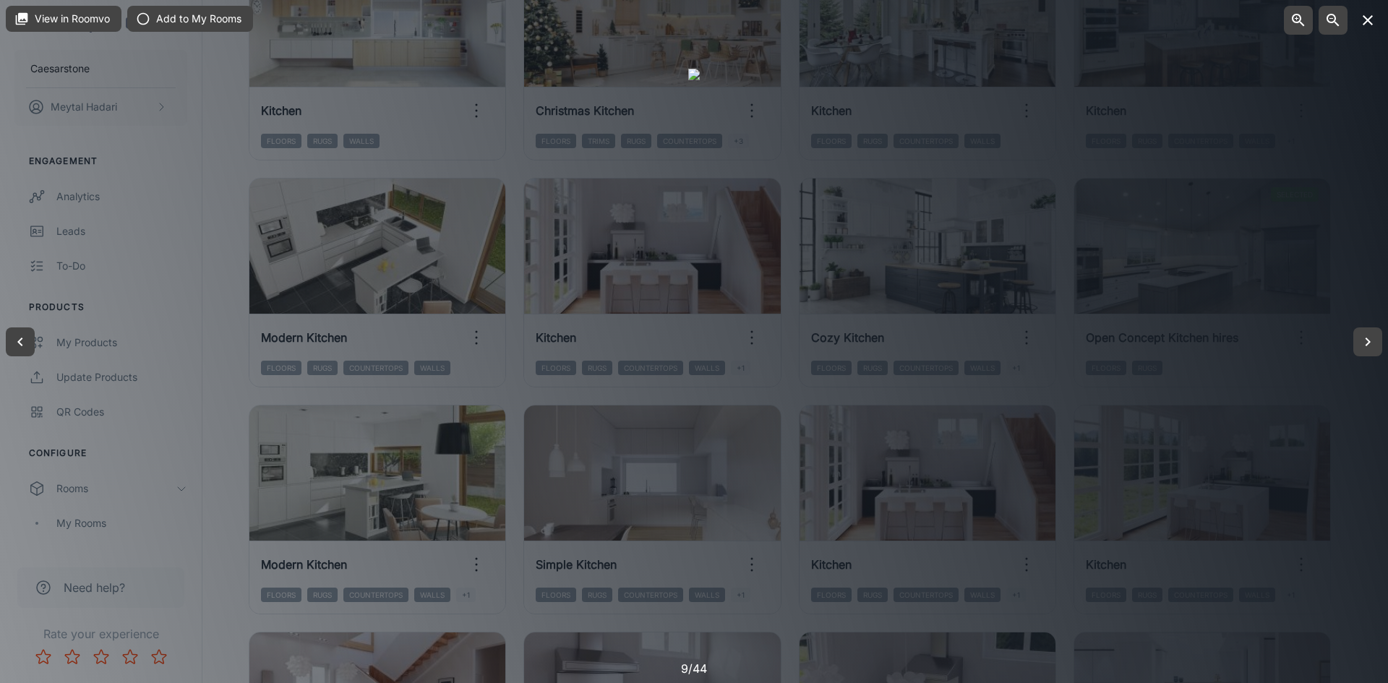
click at [1366, 22] on icon "button" at bounding box center [1368, 20] width 10 height 10
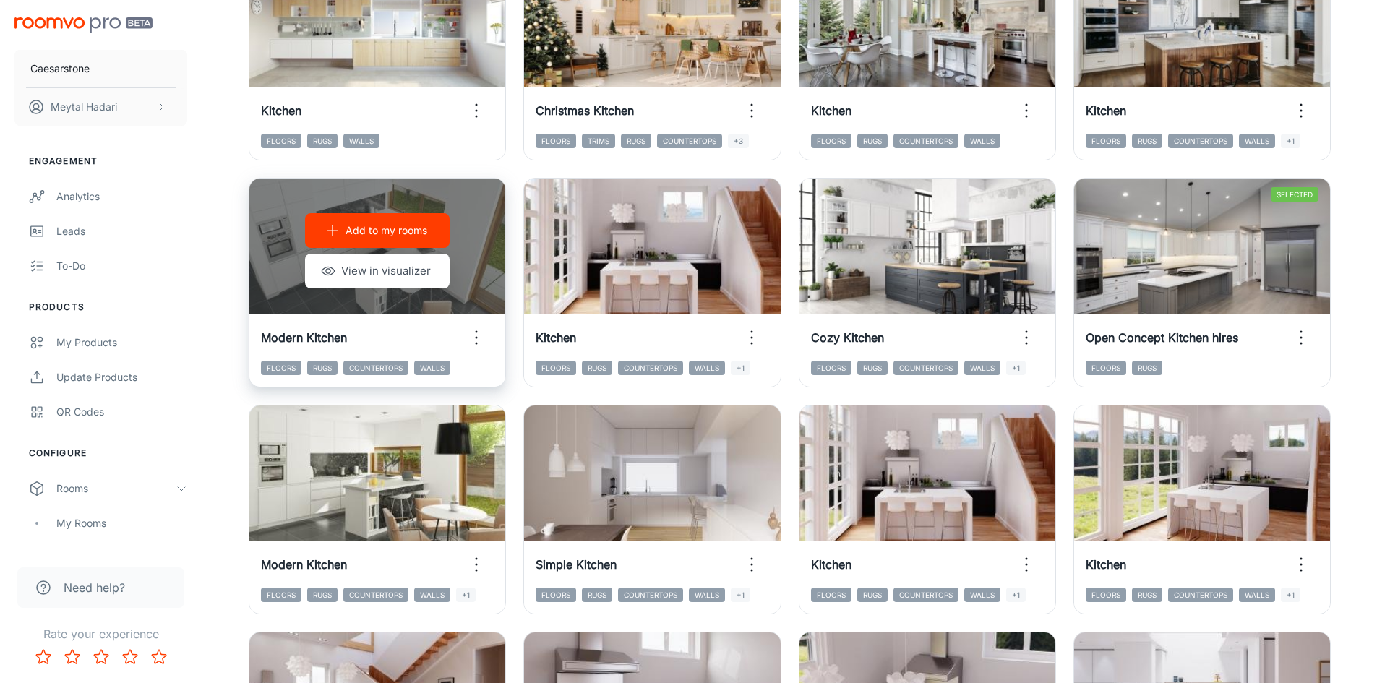
click at [421, 237] on p "Add to my rooms" at bounding box center [387, 231] width 82 height 16
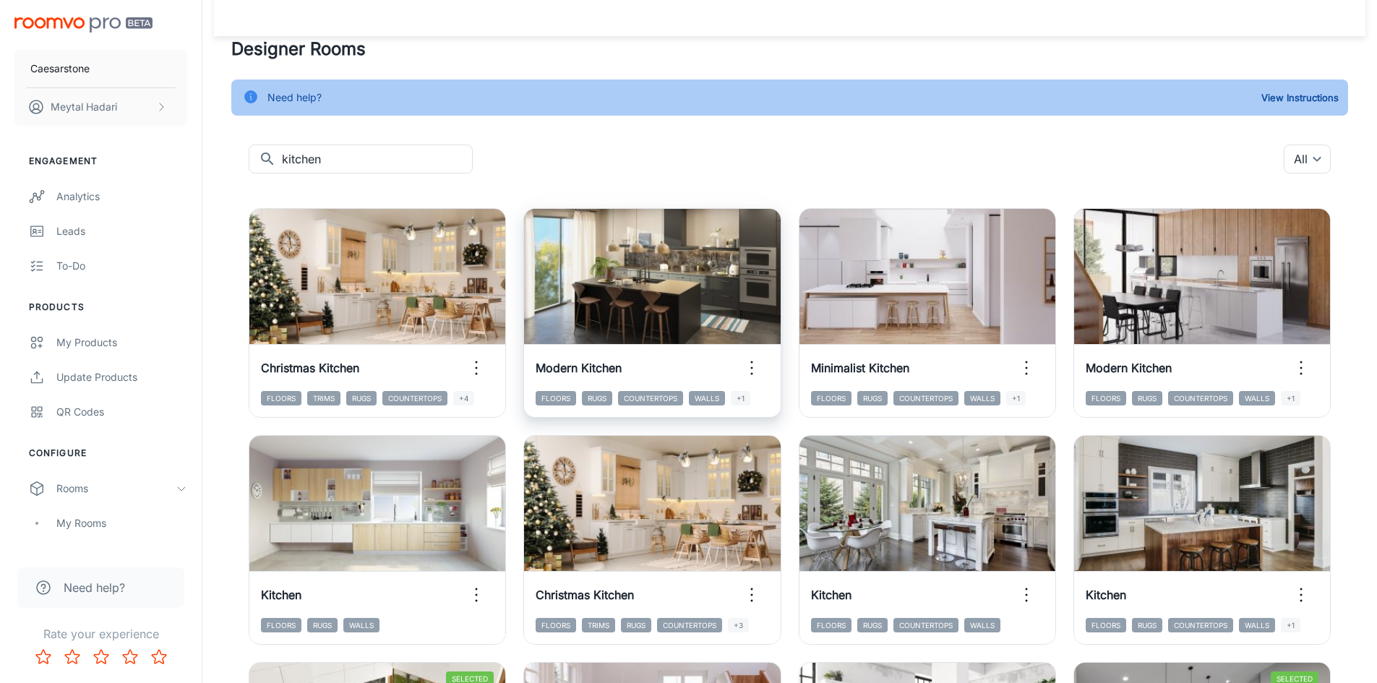
scroll to position [0, 0]
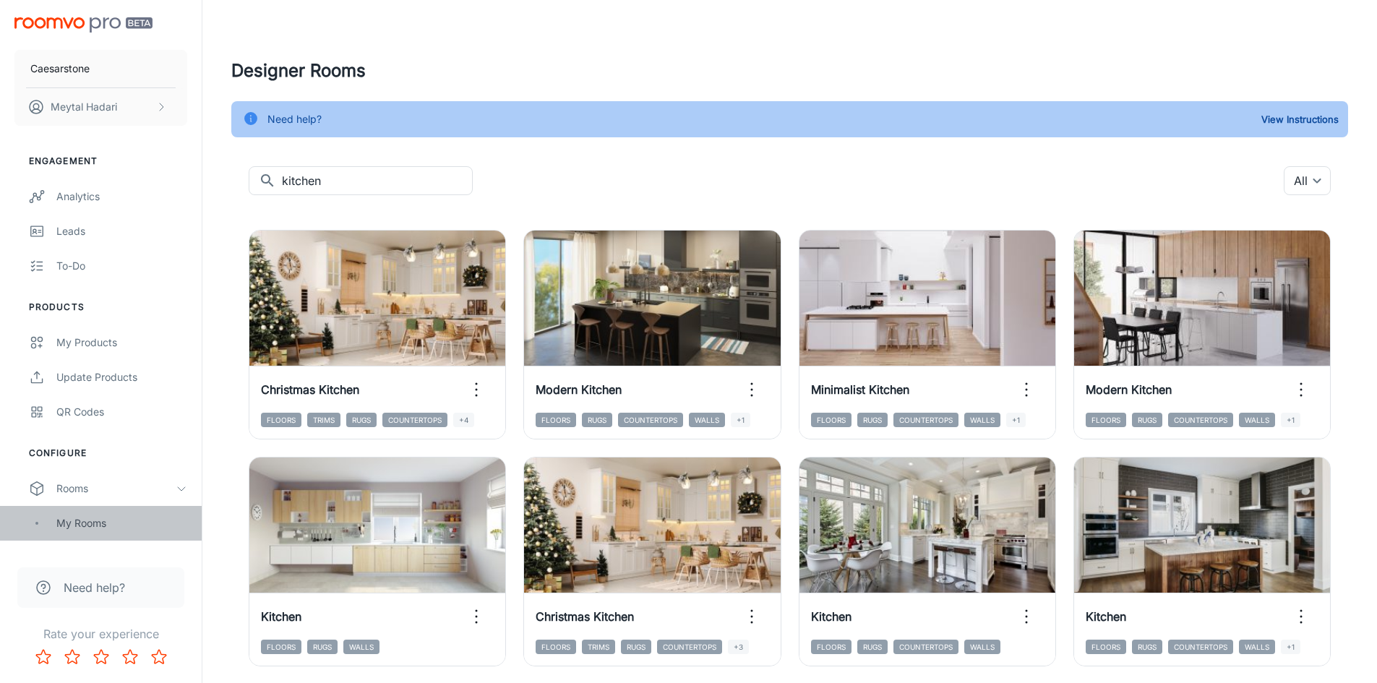
click at [89, 522] on div "My Rooms" at bounding box center [121, 523] width 131 height 16
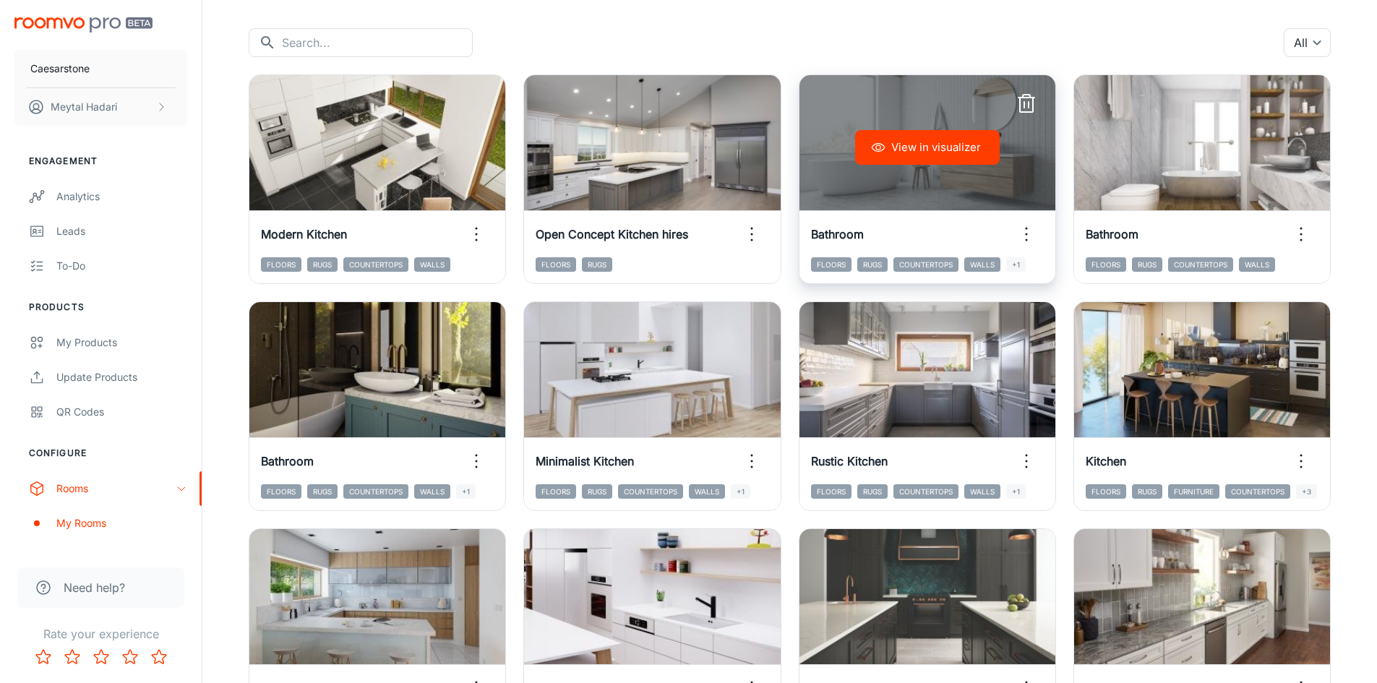
scroll to position [145, 0]
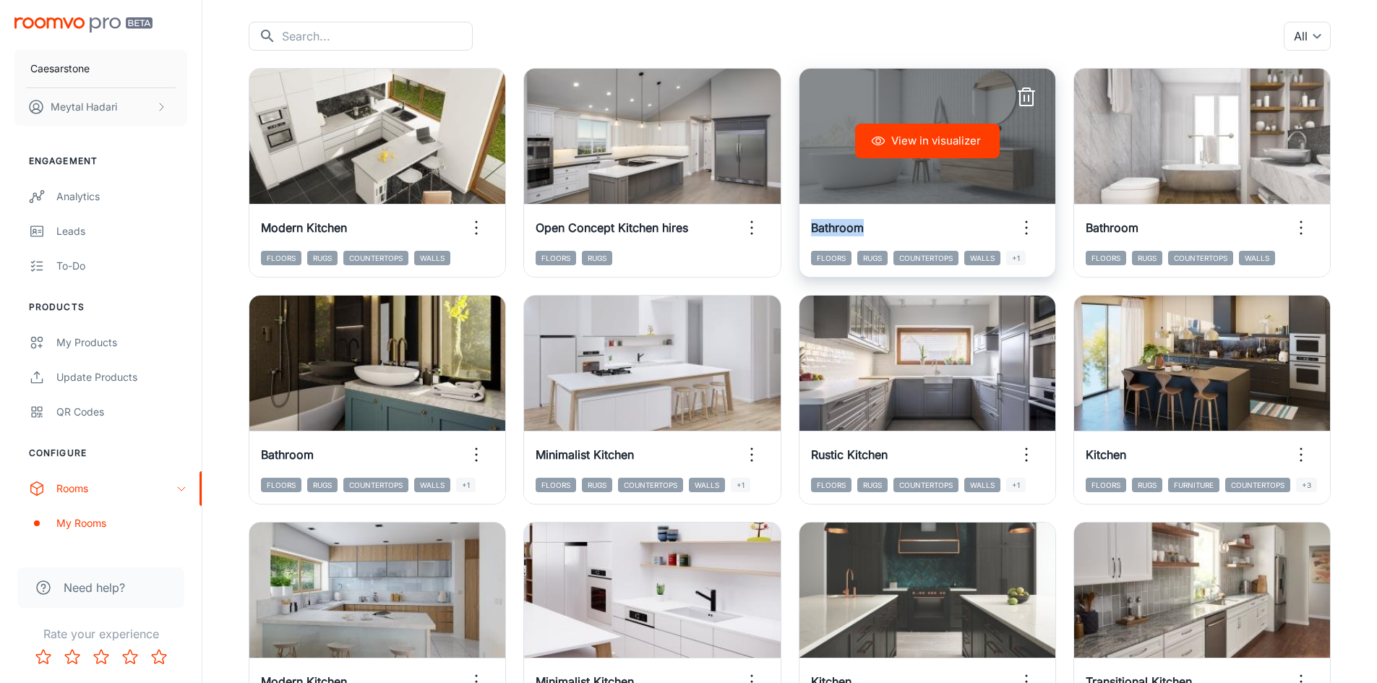
drag, startPoint x: 863, startPoint y: 84, endPoint x: 887, endPoint y: 214, distance: 132.4
click at [887, 214] on div "View in visualizer Bathroom Floors Rugs Countertops Walls +1" at bounding box center [927, 173] width 257 height 210
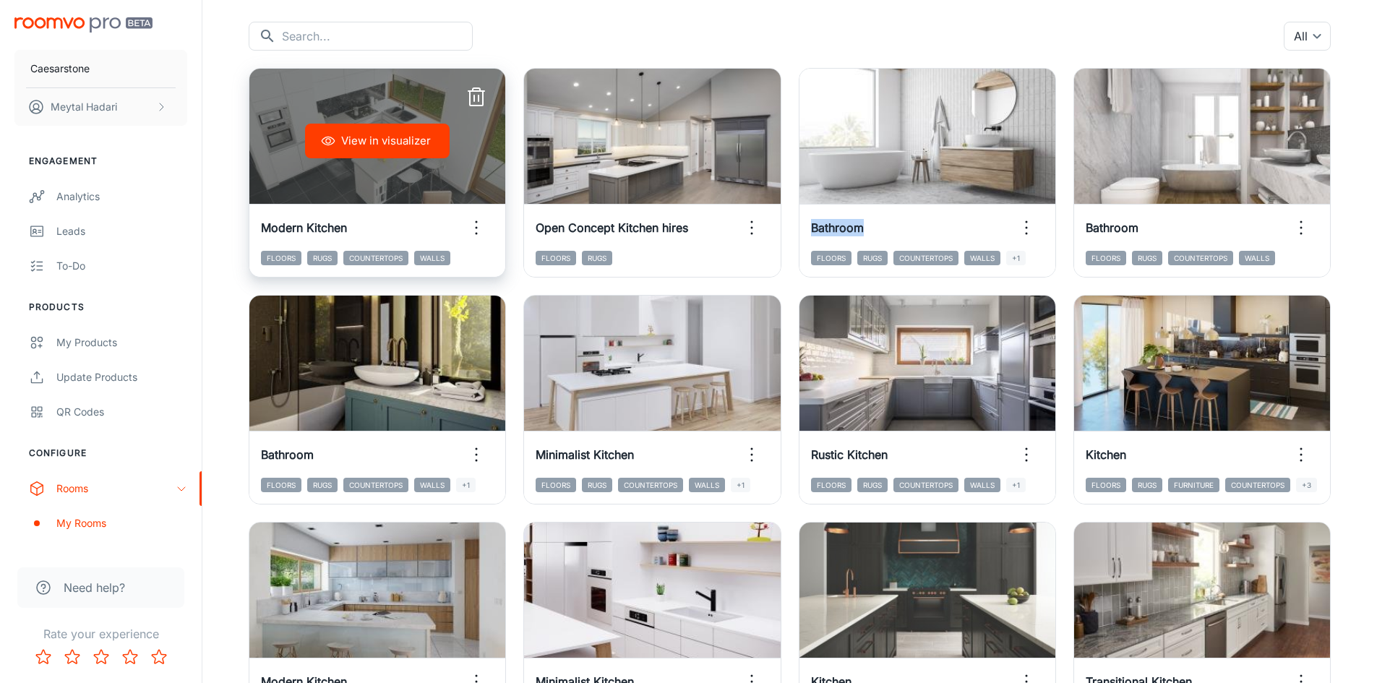
click at [478, 227] on icon "button" at bounding box center [476, 227] width 23 height 23
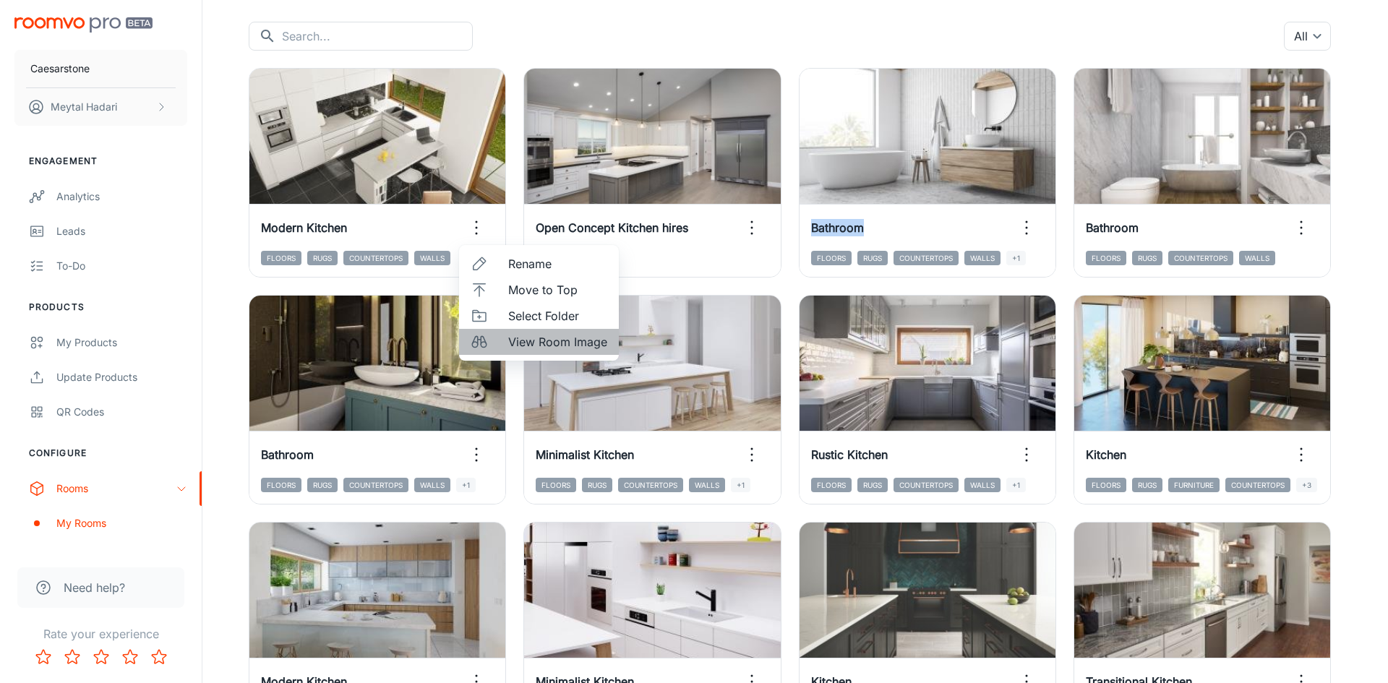
click at [515, 345] on span "View Room Image" at bounding box center [557, 341] width 99 height 17
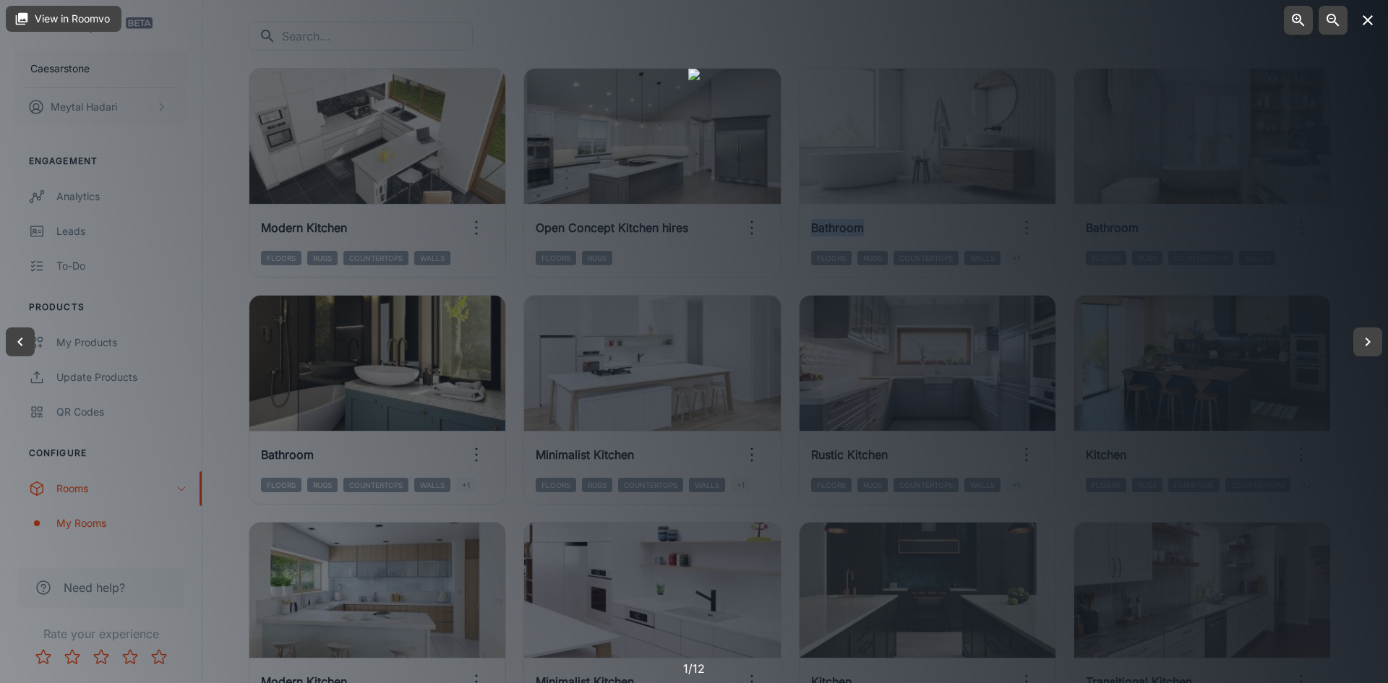
click at [1364, 25] on icon "button" at bounding box center [1367, 20] width 17 height 17
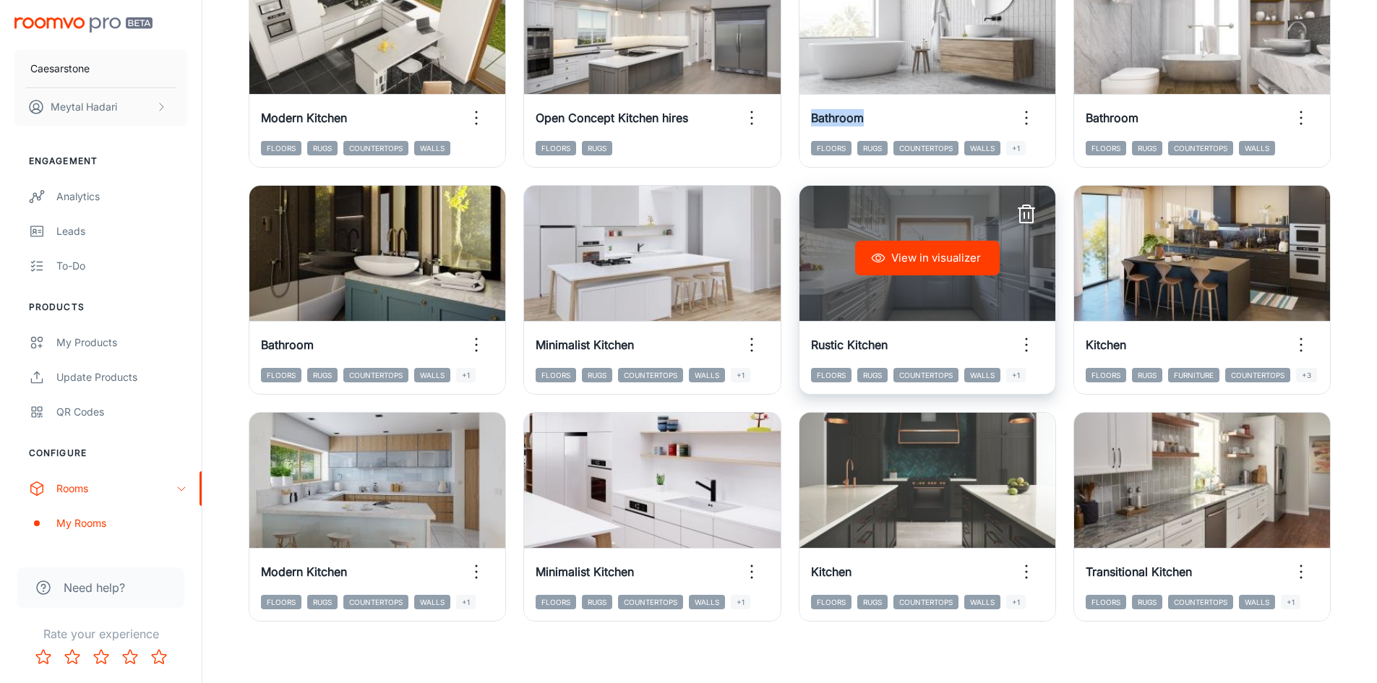
scroll to position [262, 0]
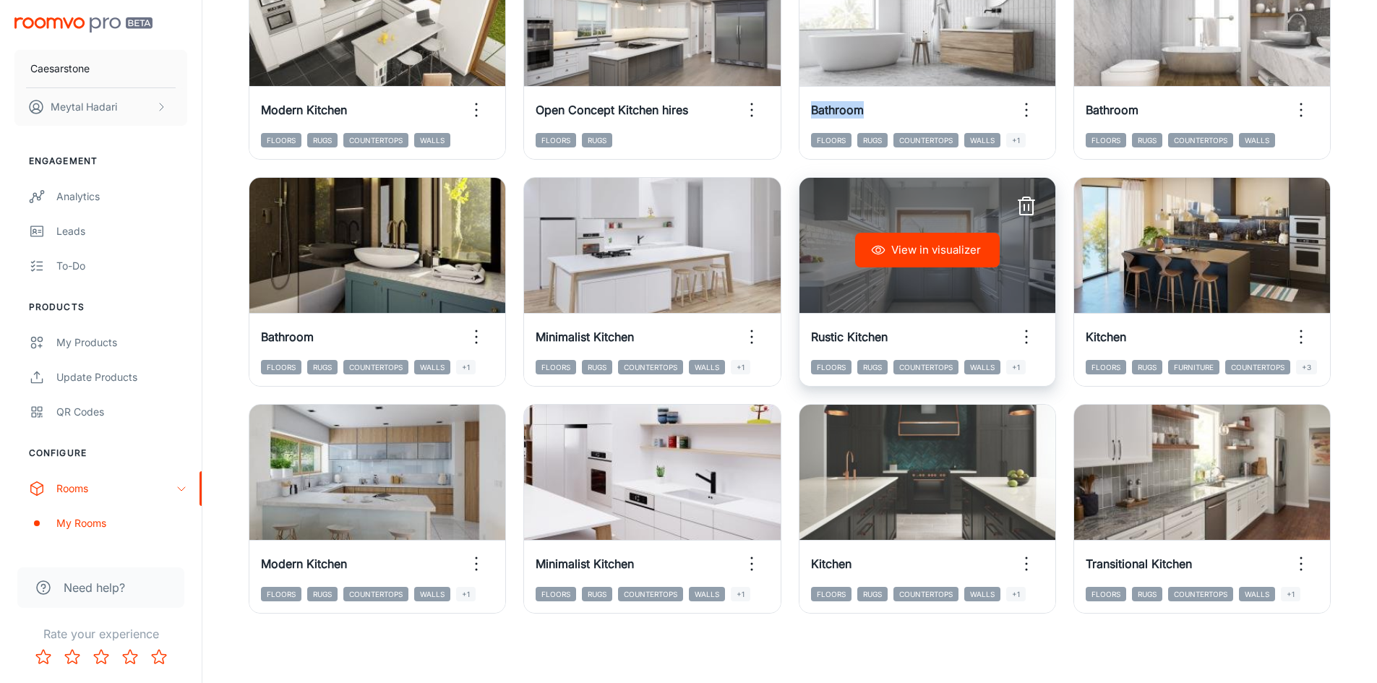
click at [1030, 333] on icon "button" at bounding box center [1026, 336] width 23 height 23
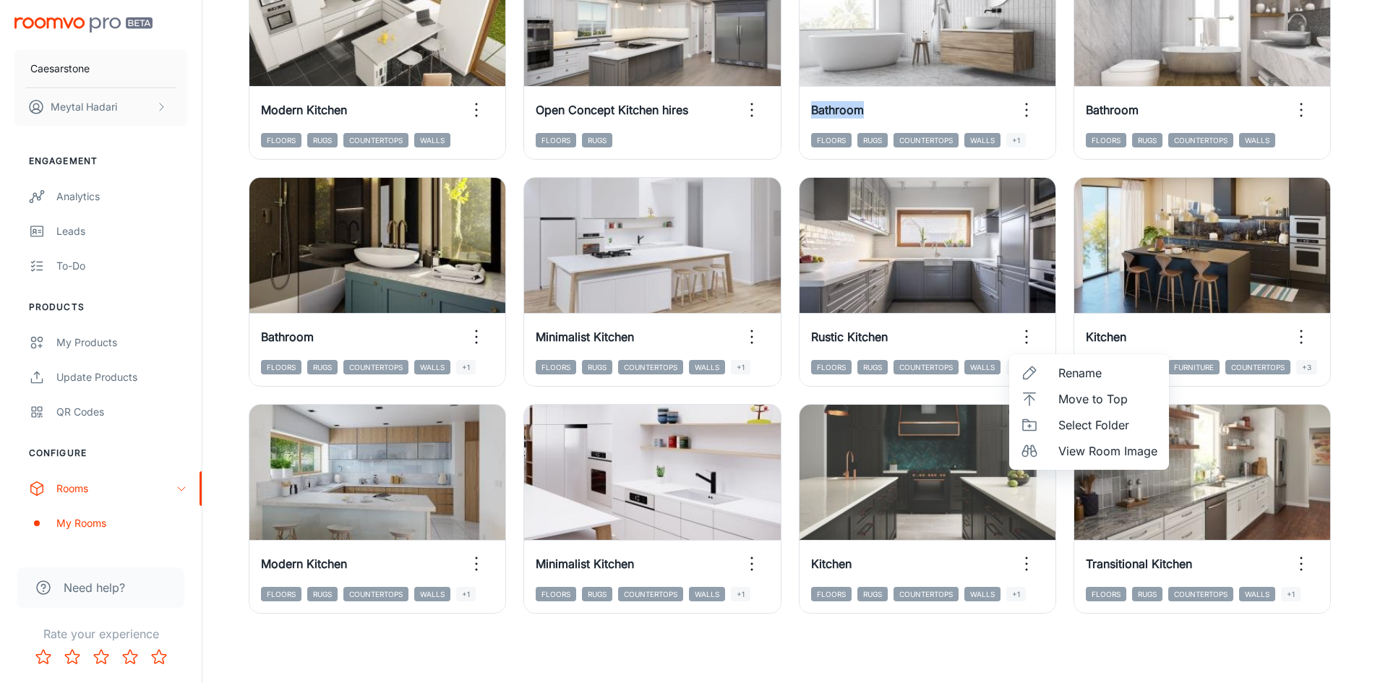
click at [1075, 455] on span "View Room Image" at bounding box center [1107, 450] width 99 height 17
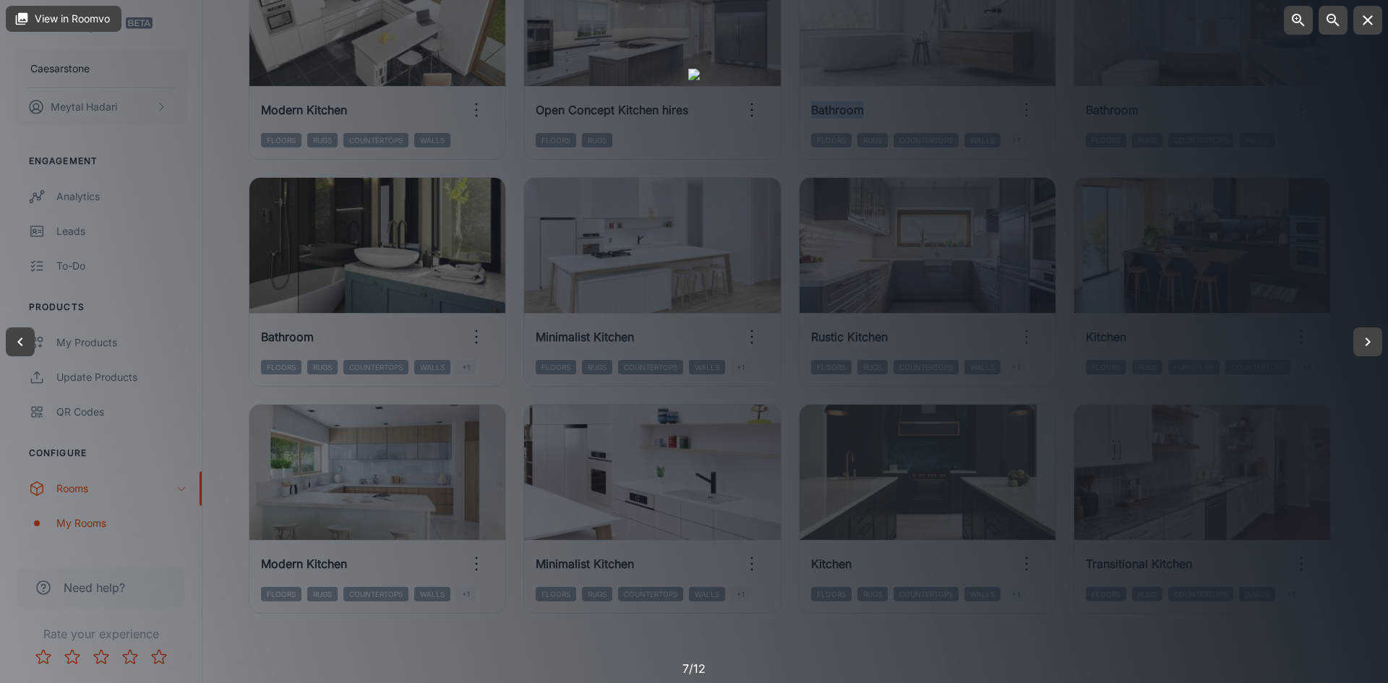
click at [1371, 23] on icon "button" at bounding box center [1367, 20] width 17 height 17
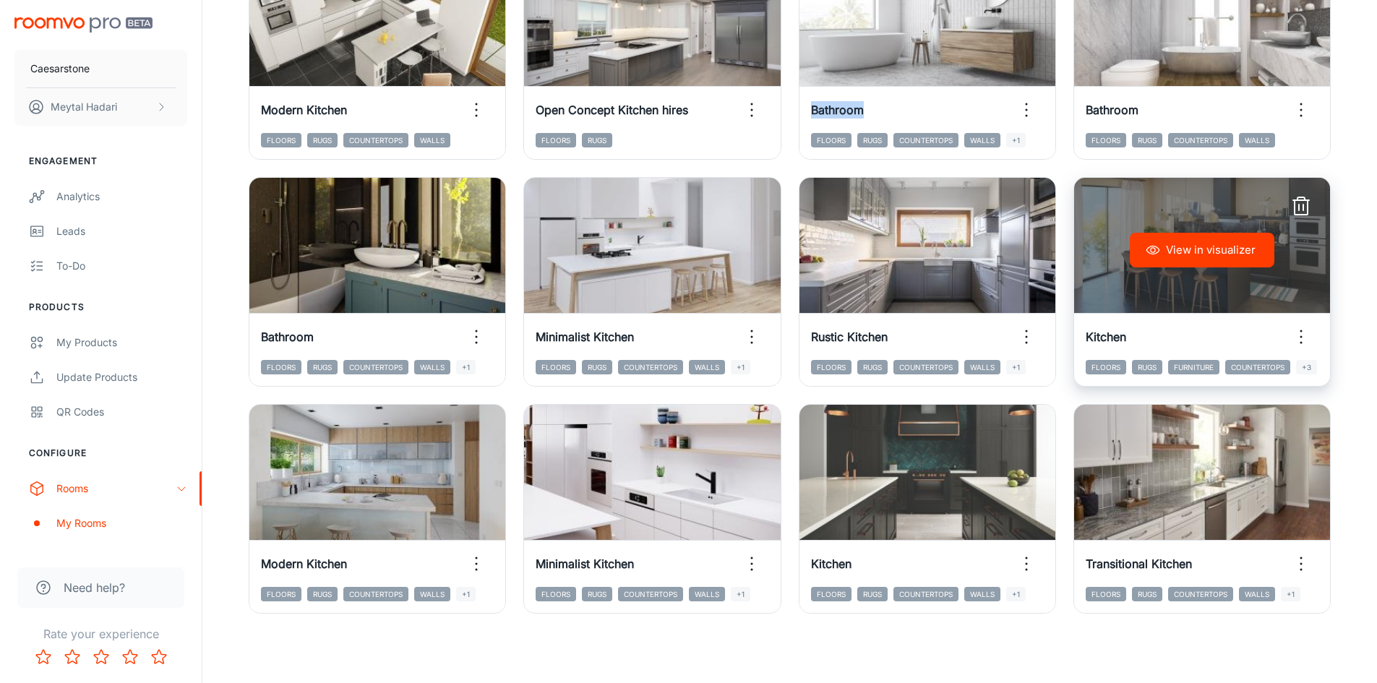
click at [1304, 325] on icon "button" at bounding box center [1301, 336] width 23 height 23
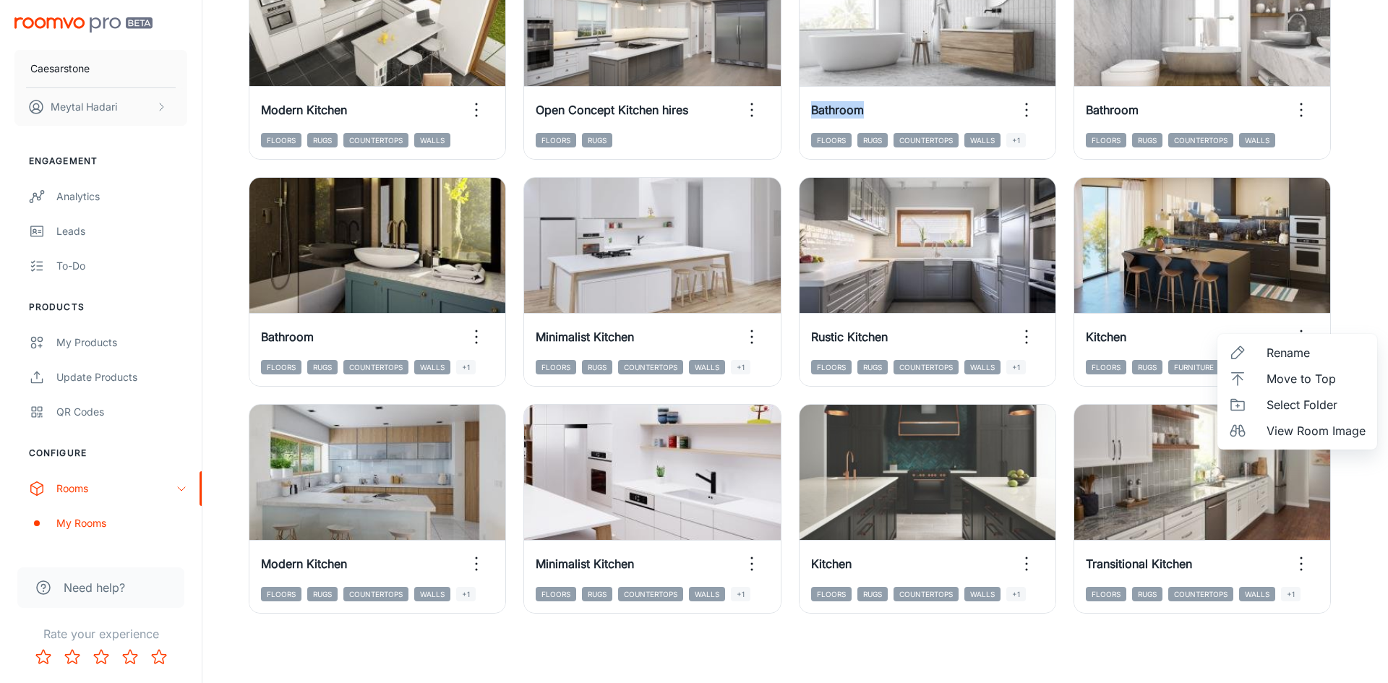
click at [1276, 432] on span "View Room Image" at bounding box center [1316, 430] width 99 height 17
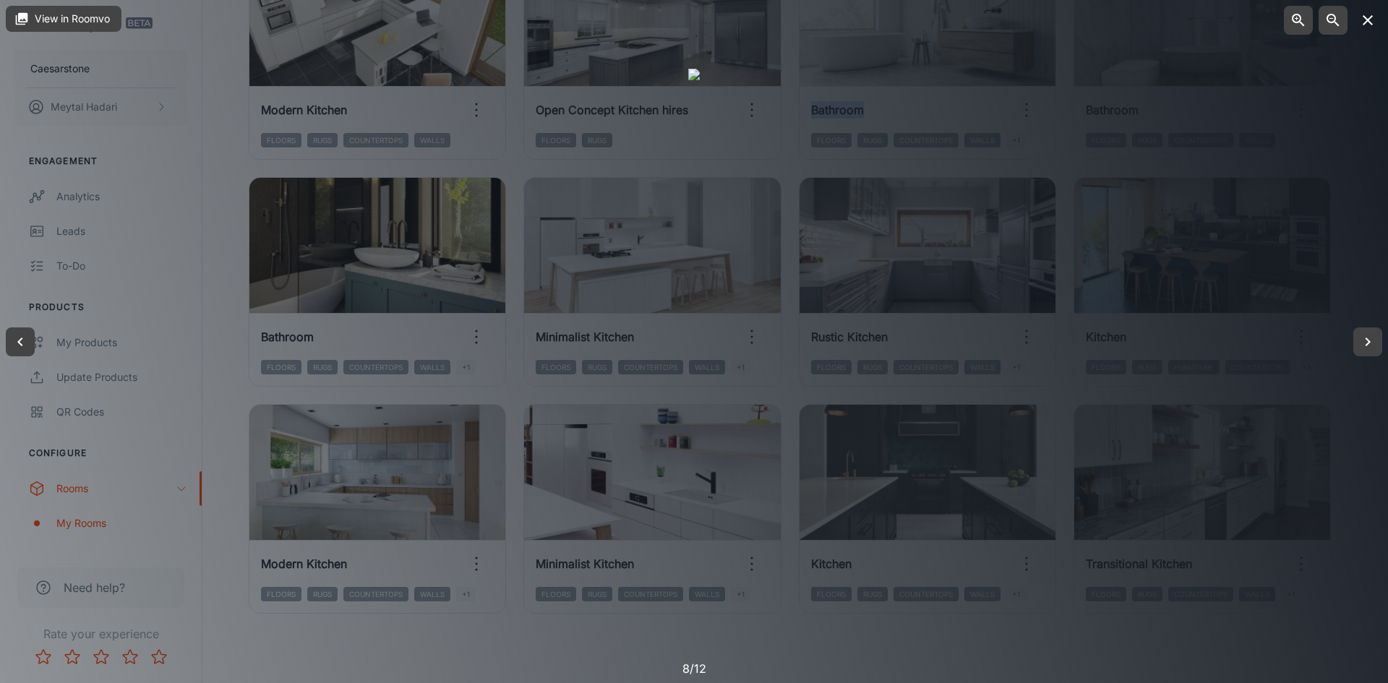
click at [1358, 25] on button "button" at bounding box center [1367, 20] width 29 height 29
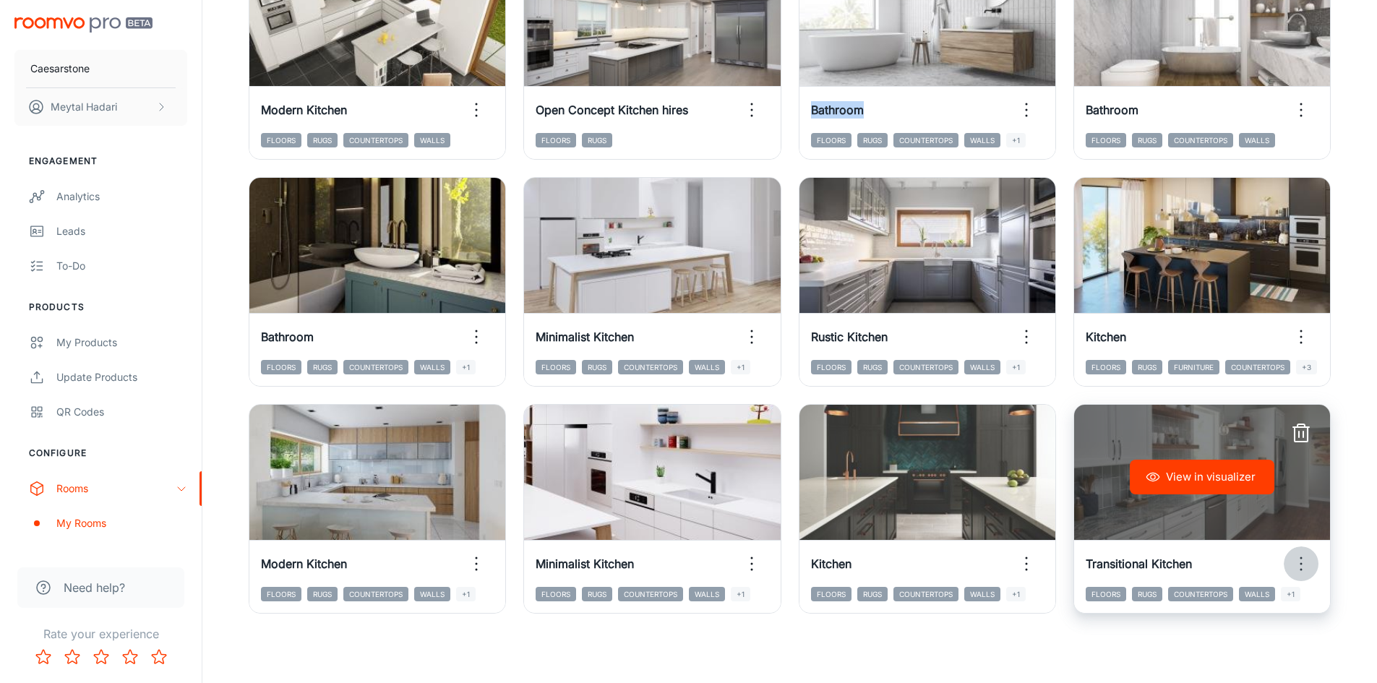
click at [1306, 565] on icon "button" at bounding box center [1301, 563] width 23 height 23
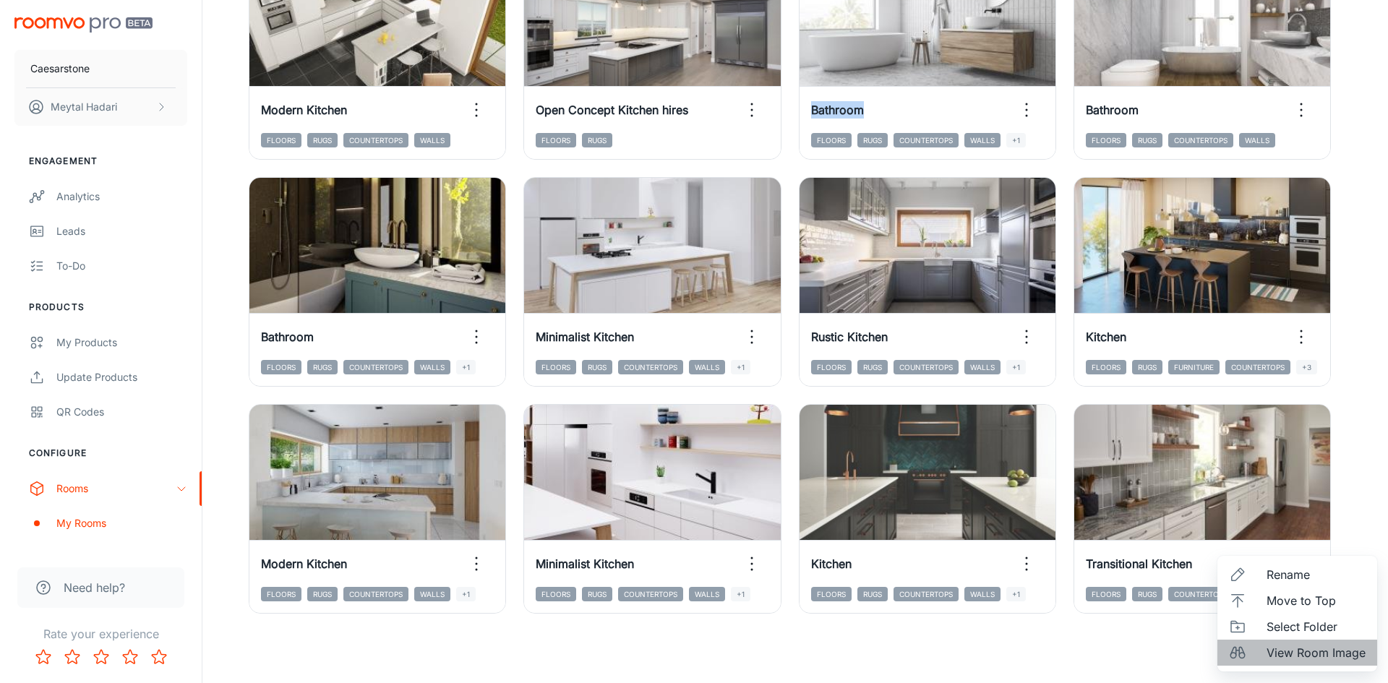
click at [1301, 659] on span "View Room Image" at bounding box center [1316, 652] width 99 height 17
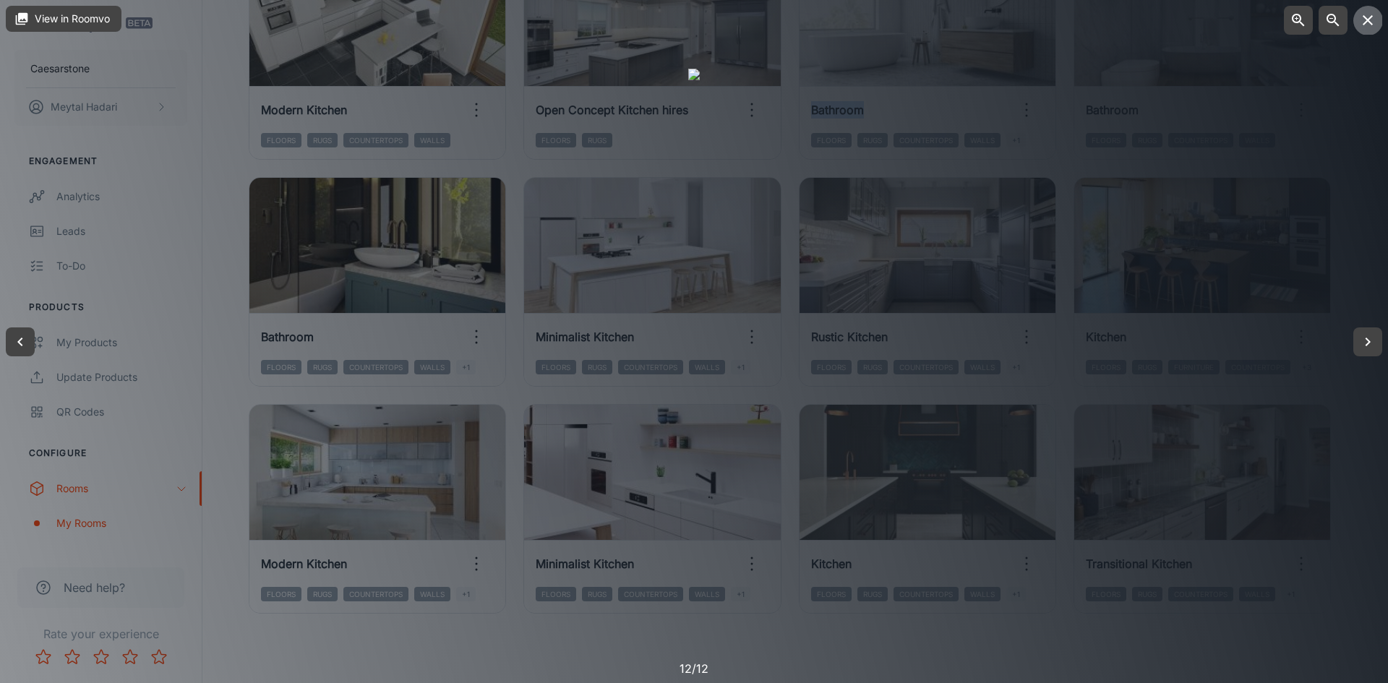
click at [1364, 25] on icon "button" at bounding box center [1367, 20] width 17 height 17
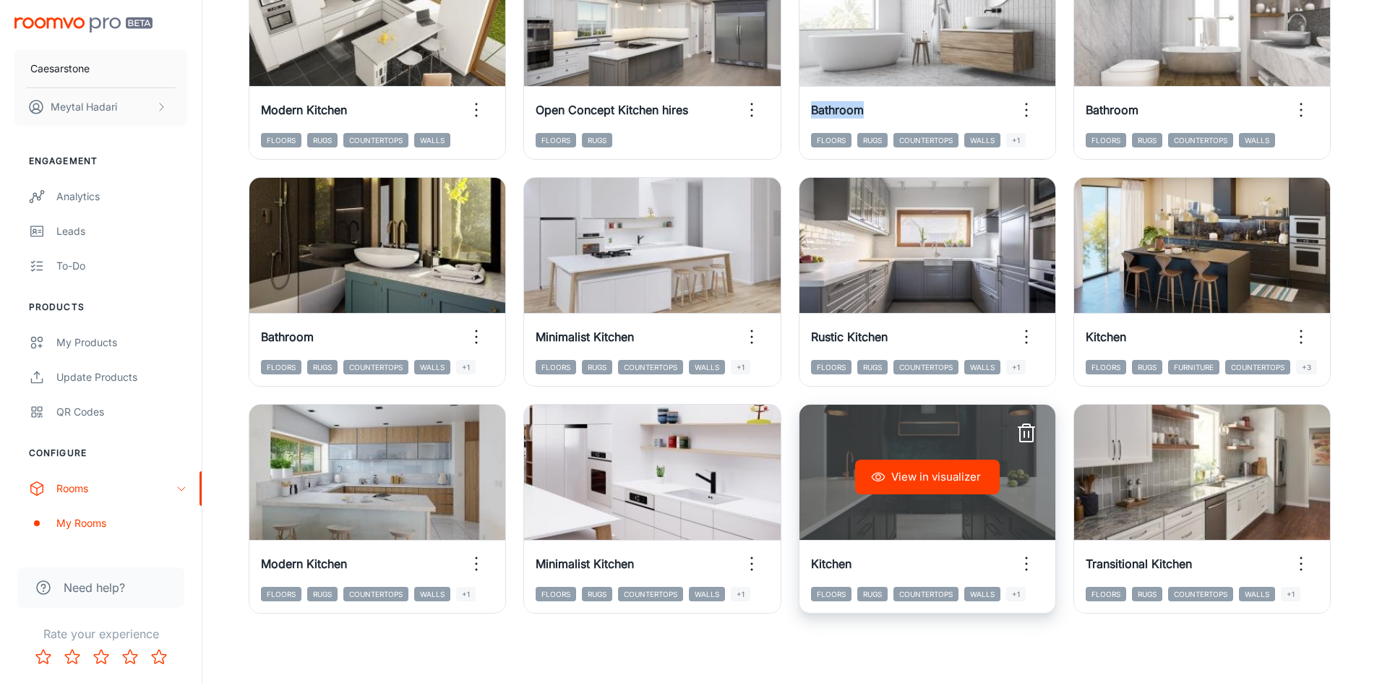
click at [1028, 568] on icon "button" at bounding box center [1026, 563] width 23 height 23
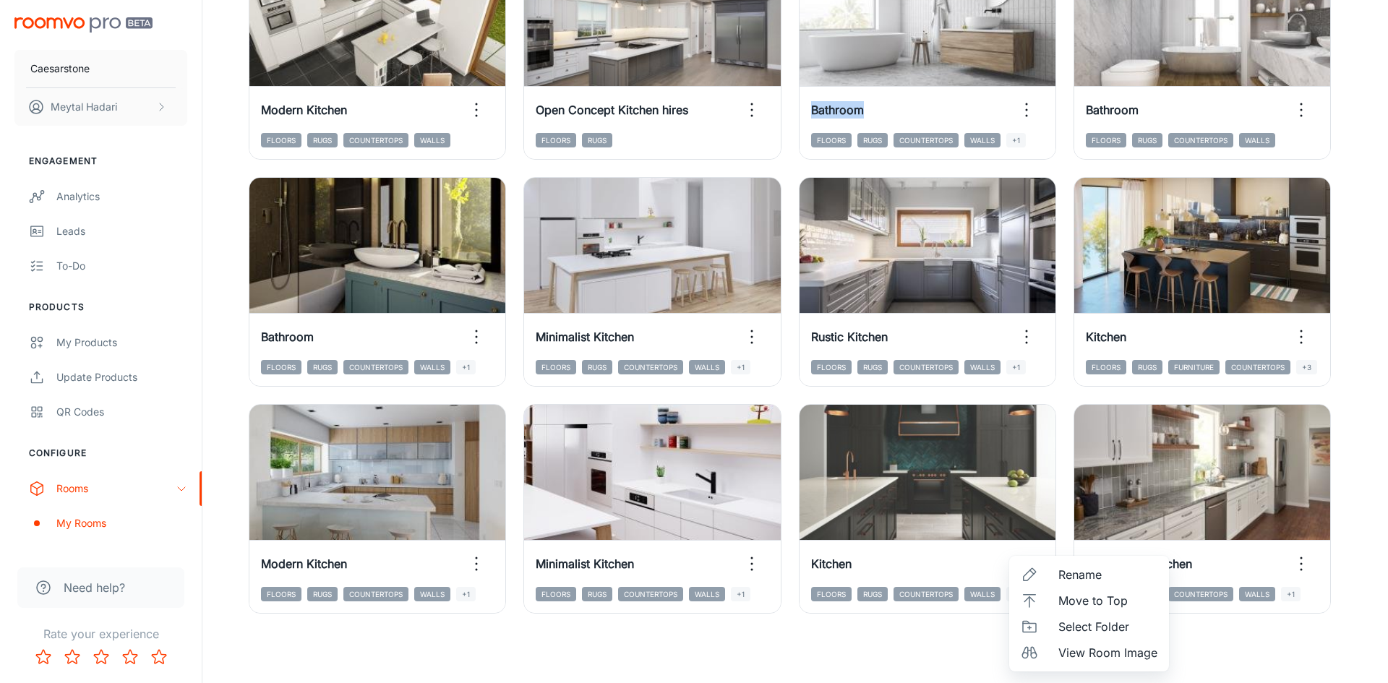
click at [1078, 657] on span "View Room Image" at bounding box center [1107, 652] width 99 height 17
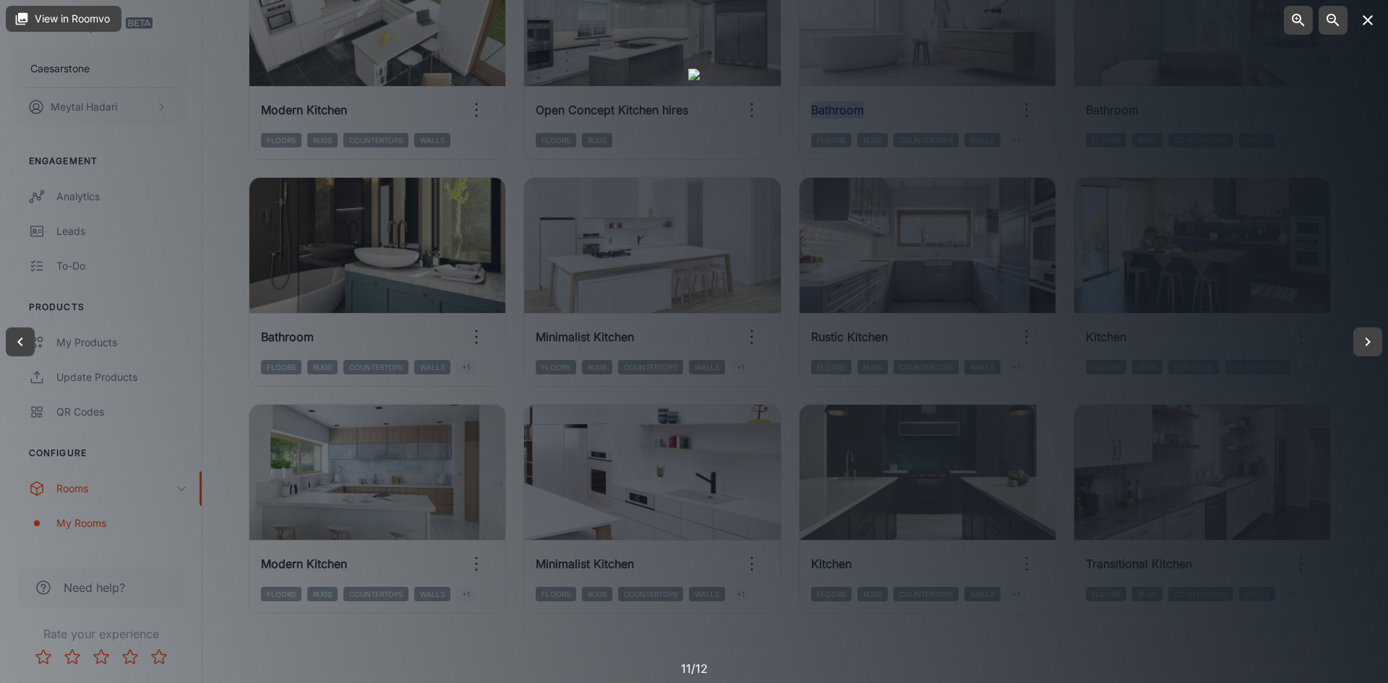
click at [1369, 21] on icon "button" at bounding box center [1368, 20] width 10 height 10
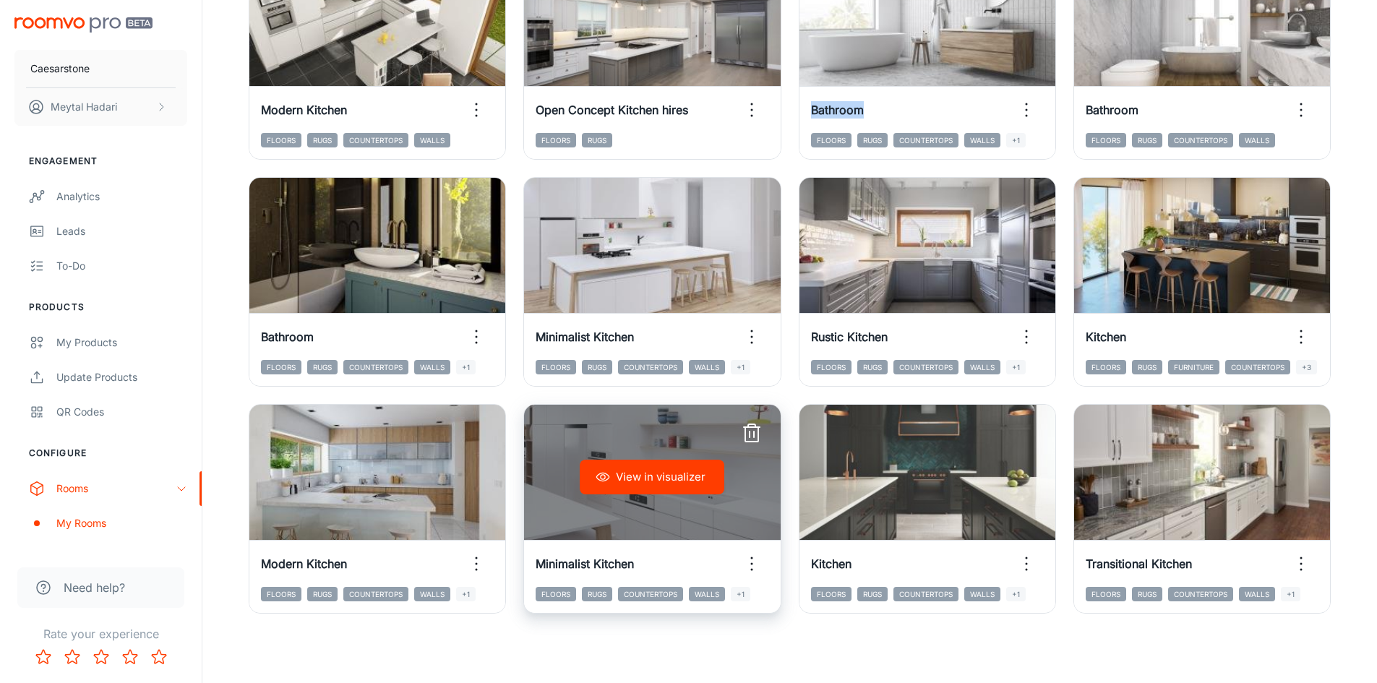
click at [757, 549] on button "button" at bounding box center [752, 564] width 35 height 35
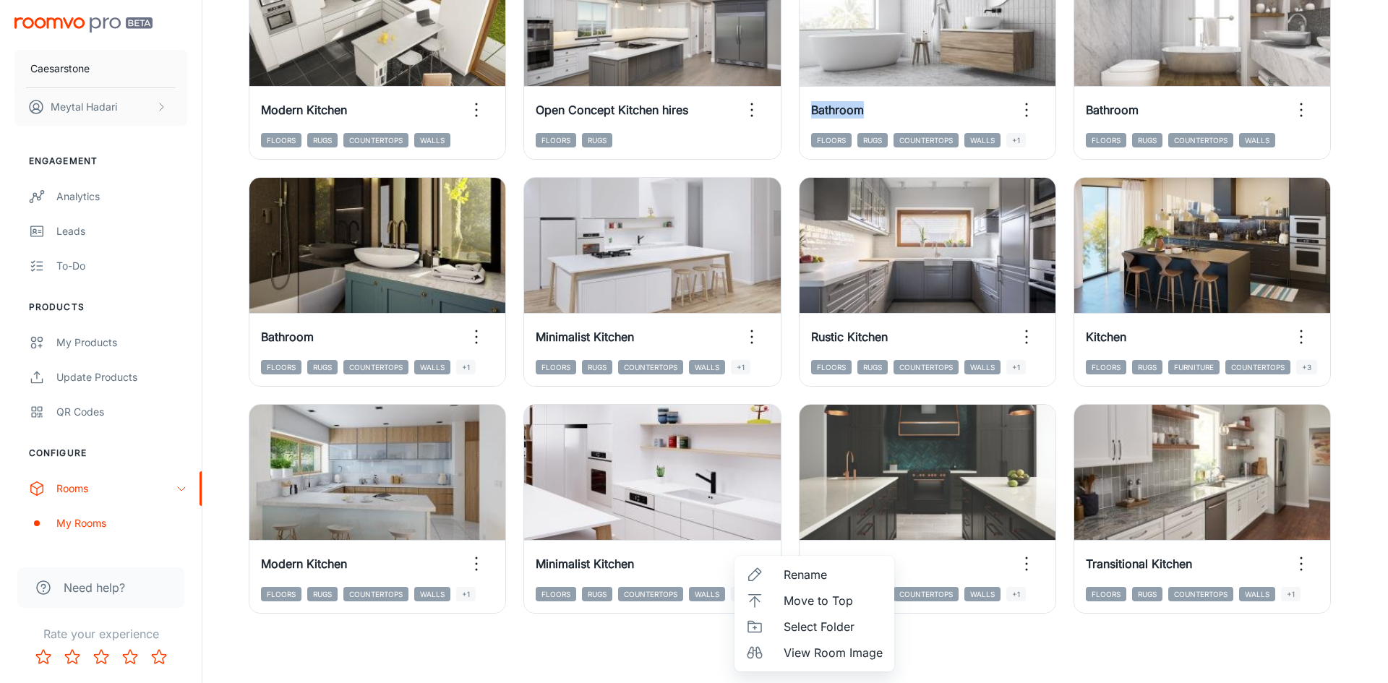
click at [836, 658] on span "View Room Image" at bounding box center [833, 652] width 99 height 17
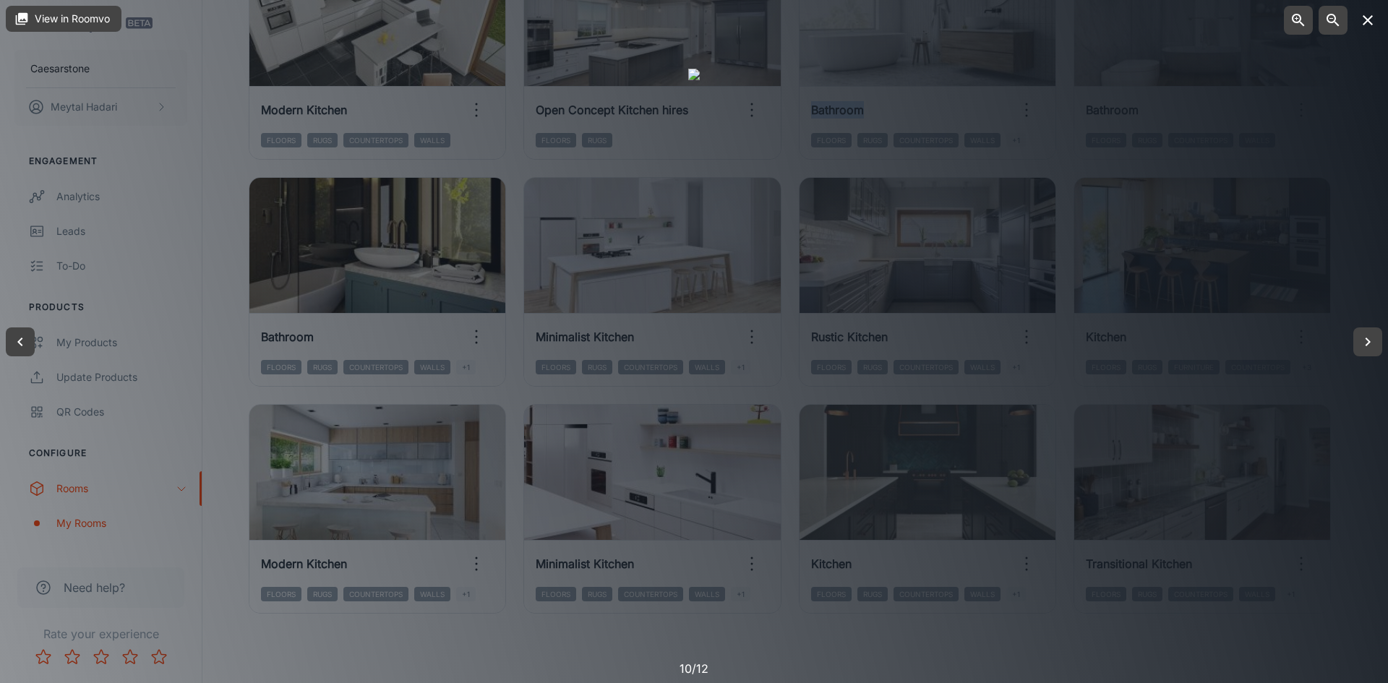
click at [1366, 28] on icon "button" at bounding box center [1367, 20] width 17 height 17
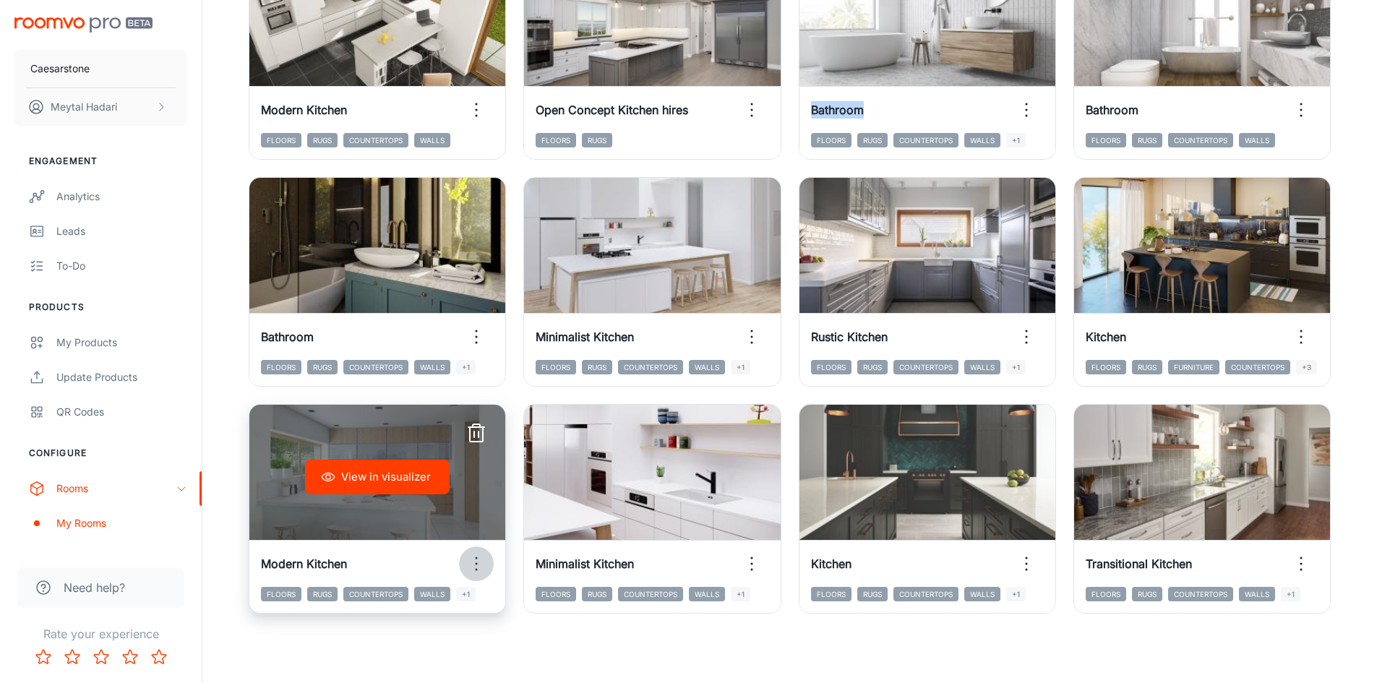
click at [479, 561] on icon "button" at bounding box center [476, 563] width 23 height 23
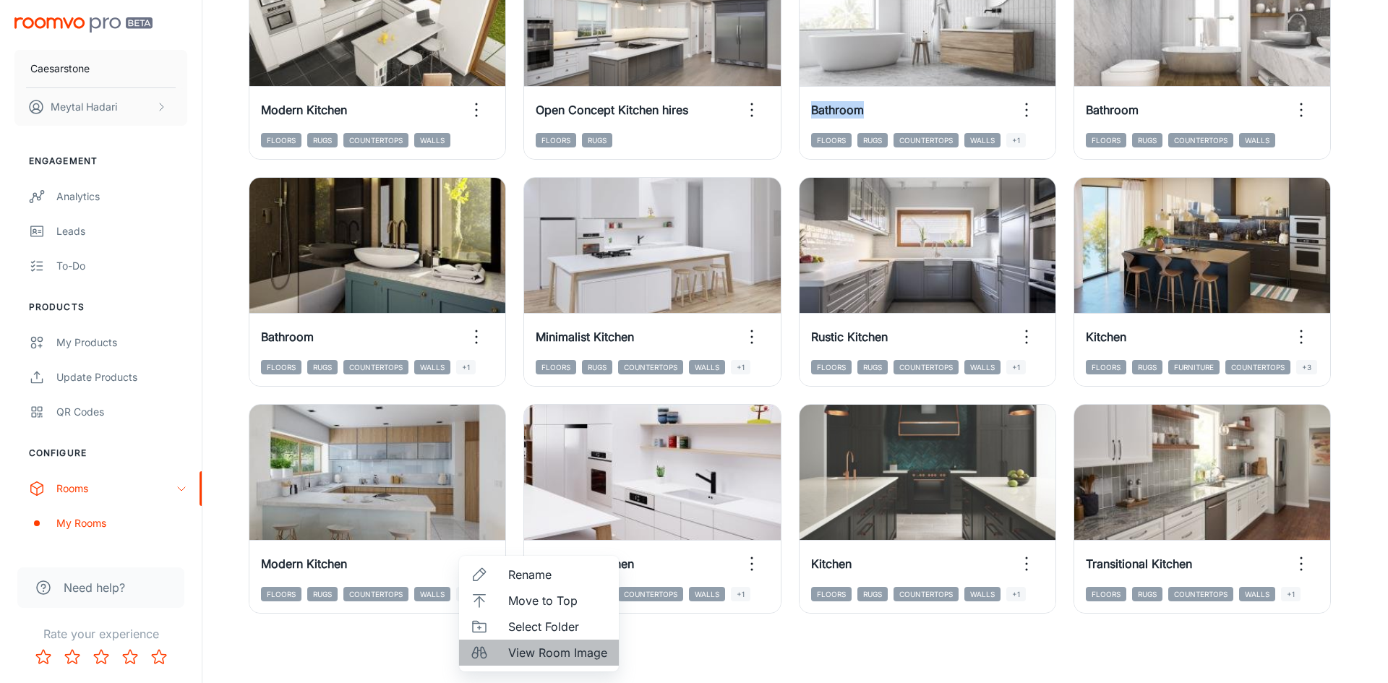
click at [510, 648] on span "View Room Image" at bounding box center [557, 652] width 99 height 17
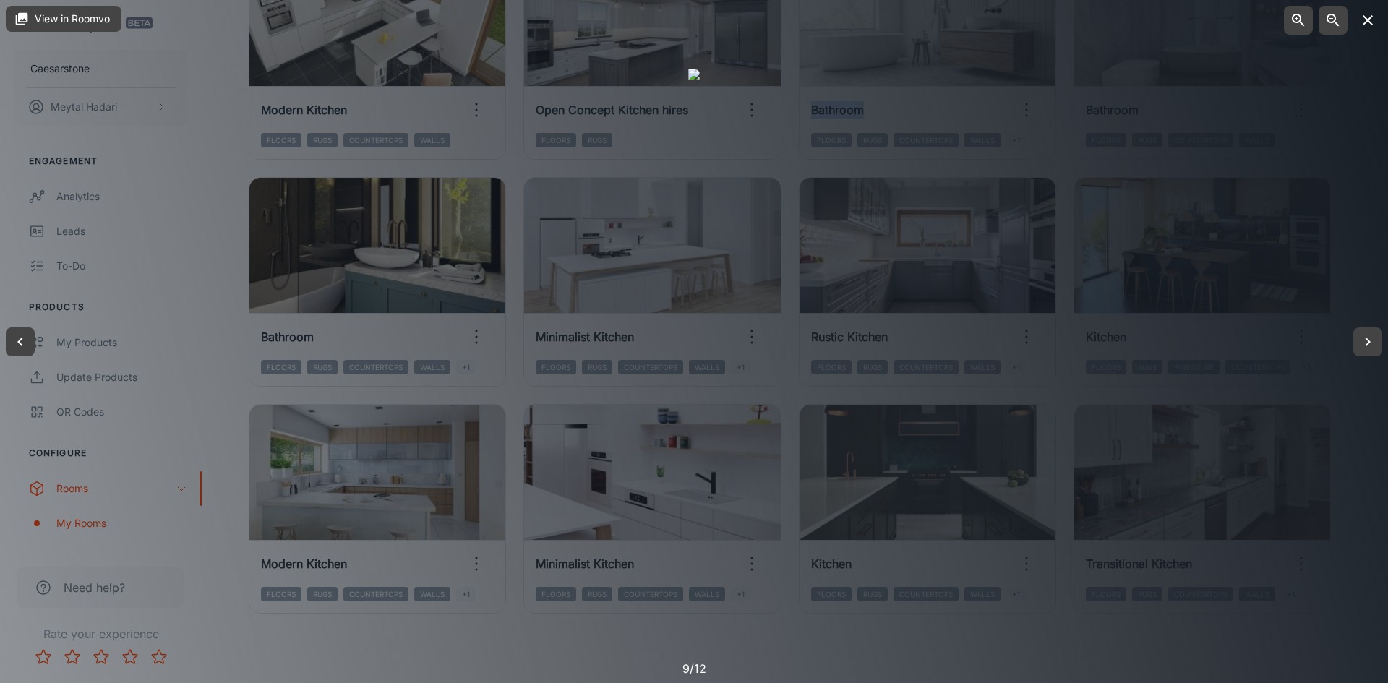
click at [1371, 31] on button "button" at bounding box center [1367, 20] width 29 height 29
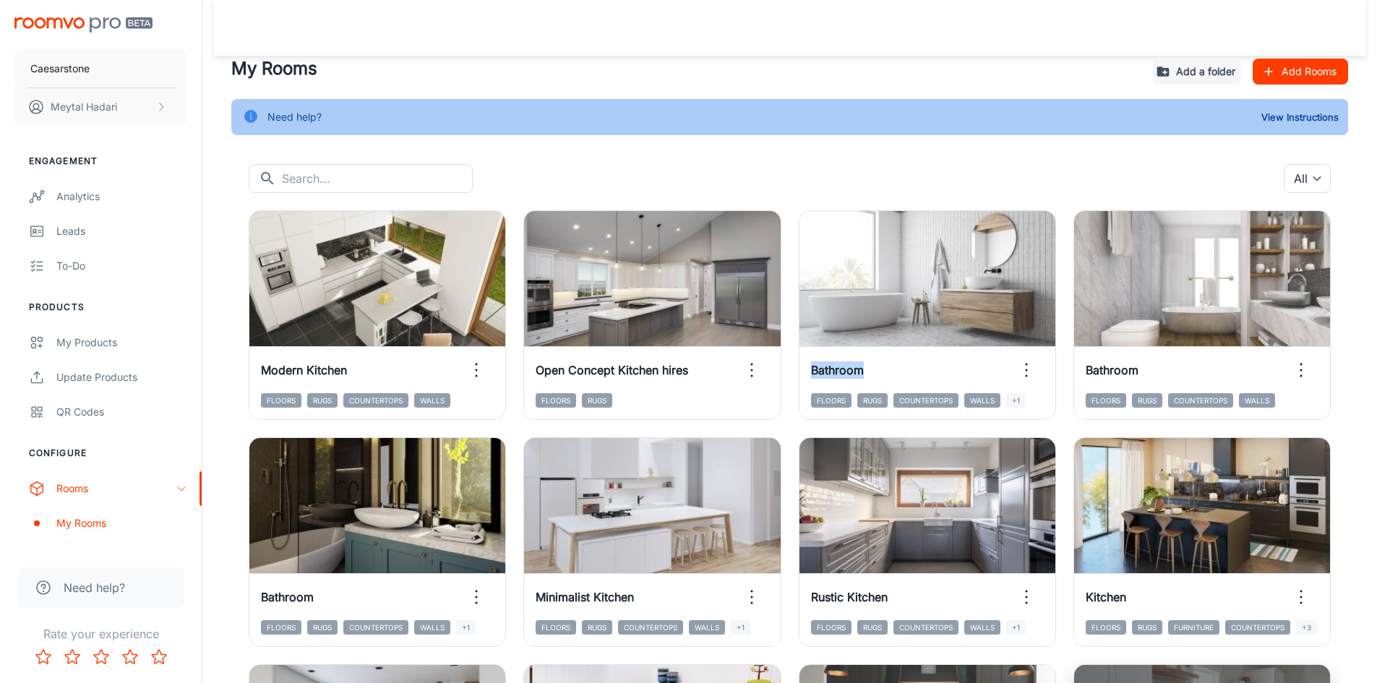
scroll to position [0, 0]
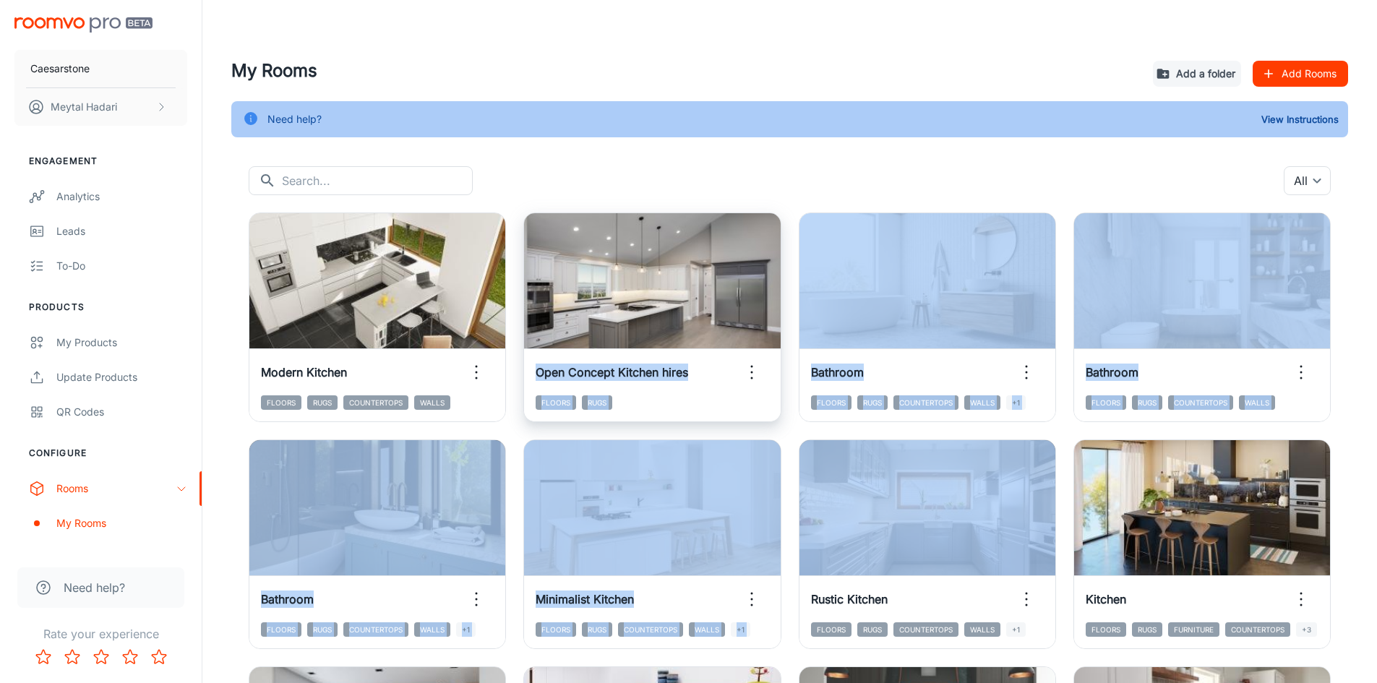
drag, startPoint x: 744, startPoint y: 309, endPoint x: 761, endPoint y: 415, distance: 107.6
click at [795, 540] on div "View in visualizer Modern Kitchen Floors Rugs Countertops Walls View in visuali…" at bounding box center [781, 535] width 1100 height 681
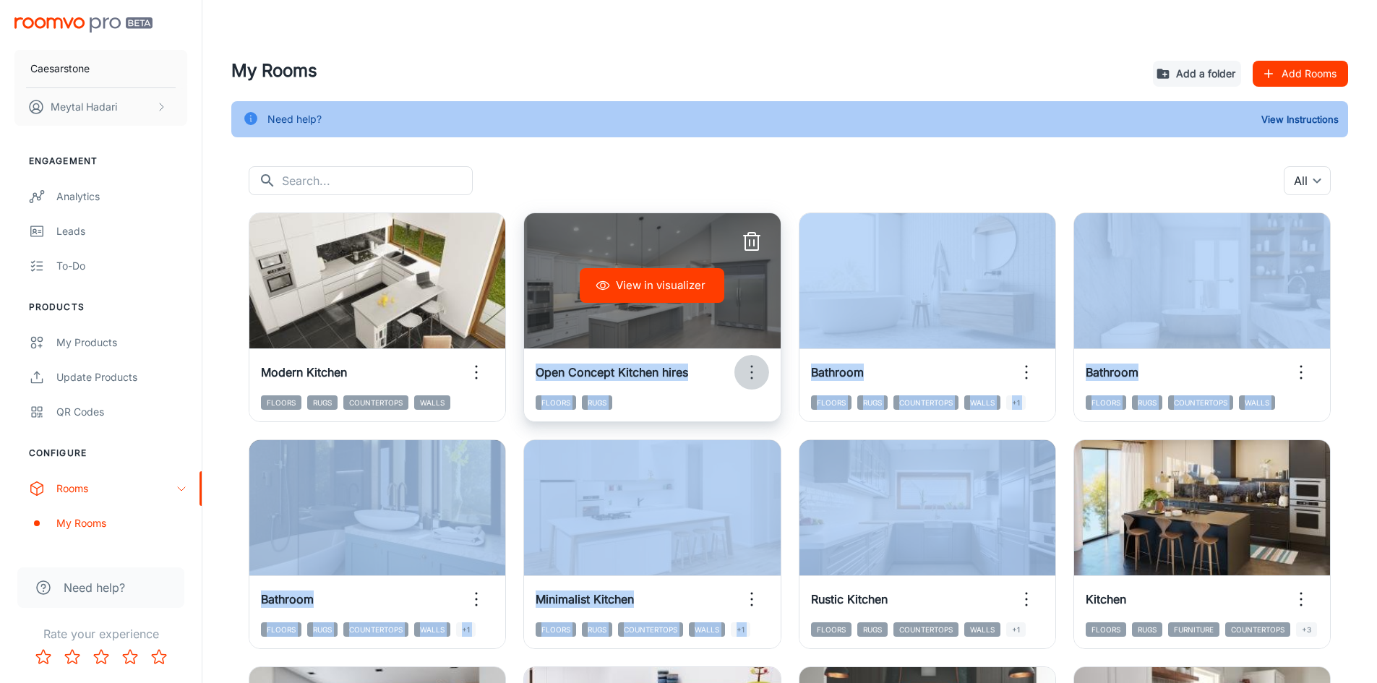
click at [756, 374] on icon "button" at bounding box center [751, 372] width 23 height 23
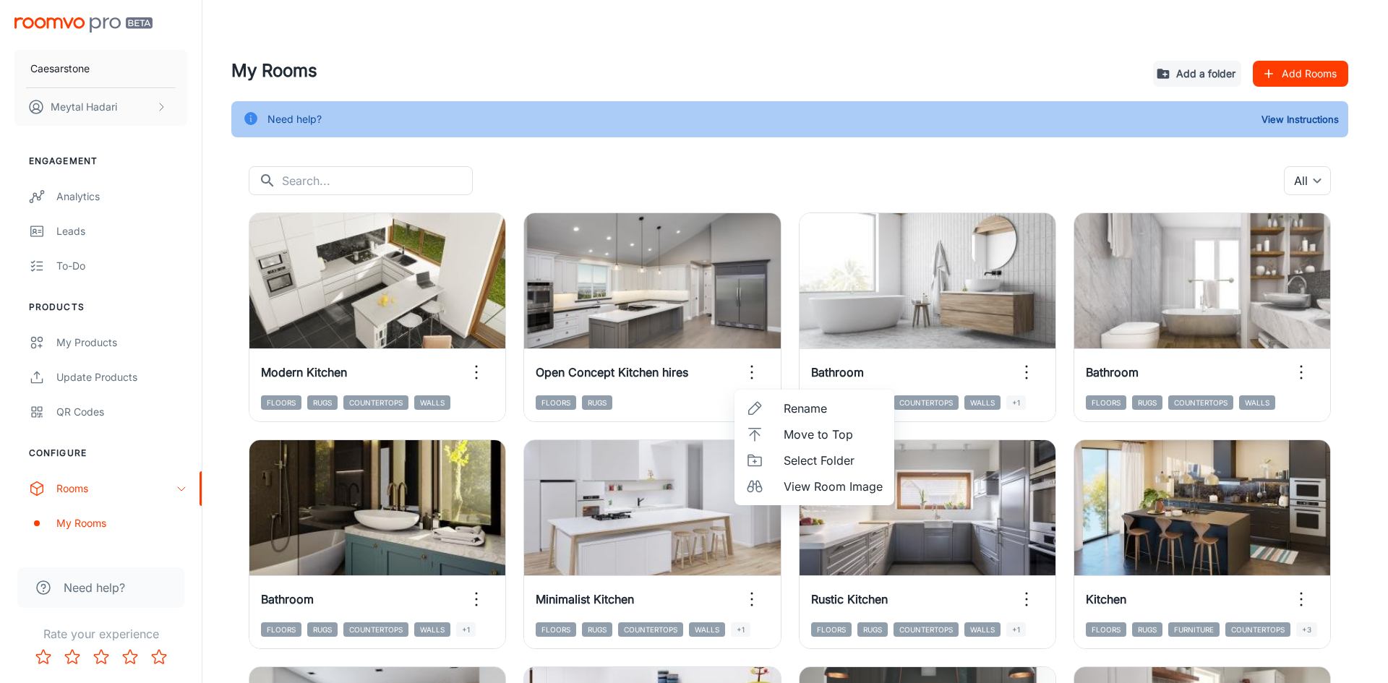
click at [788, 383] on div at bounding box center [694, 341] width 1388 height 683
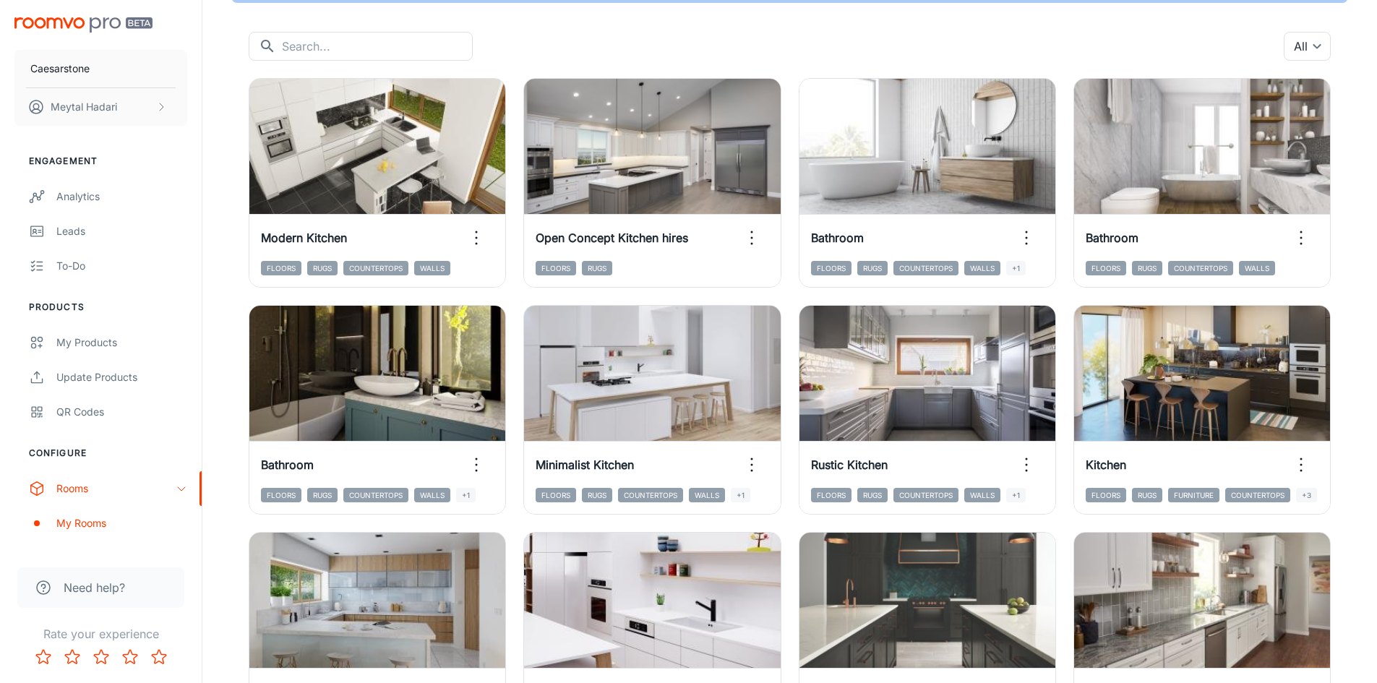
scroll to position [118, 0]
